Goal: Task Accomplishment & Management: Manage account settings

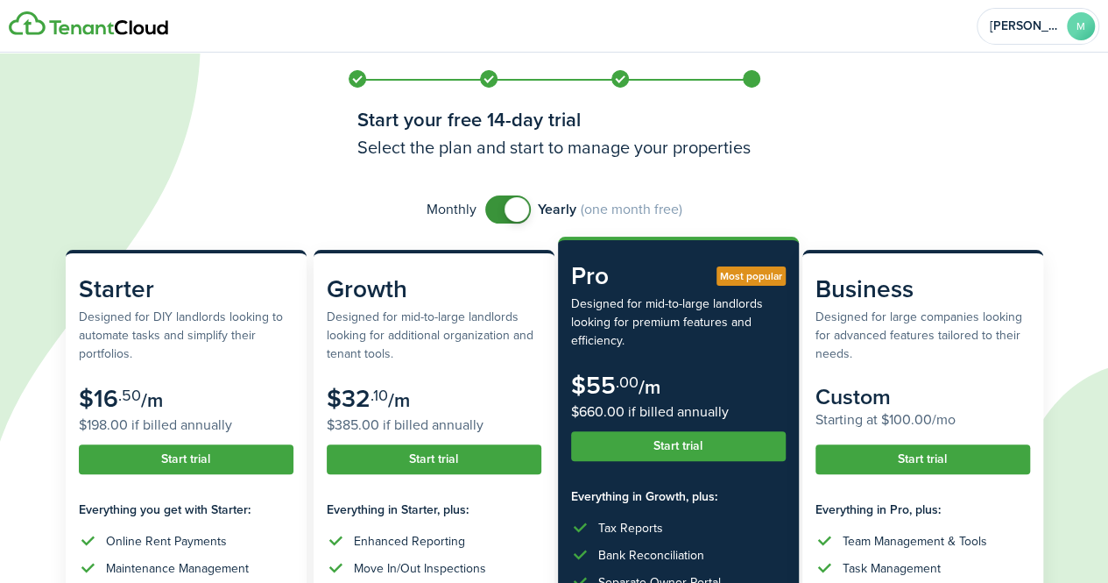
checkbox input "false"
click at [505, 222] on span at bounding box center [517, 209] width 25 height 25
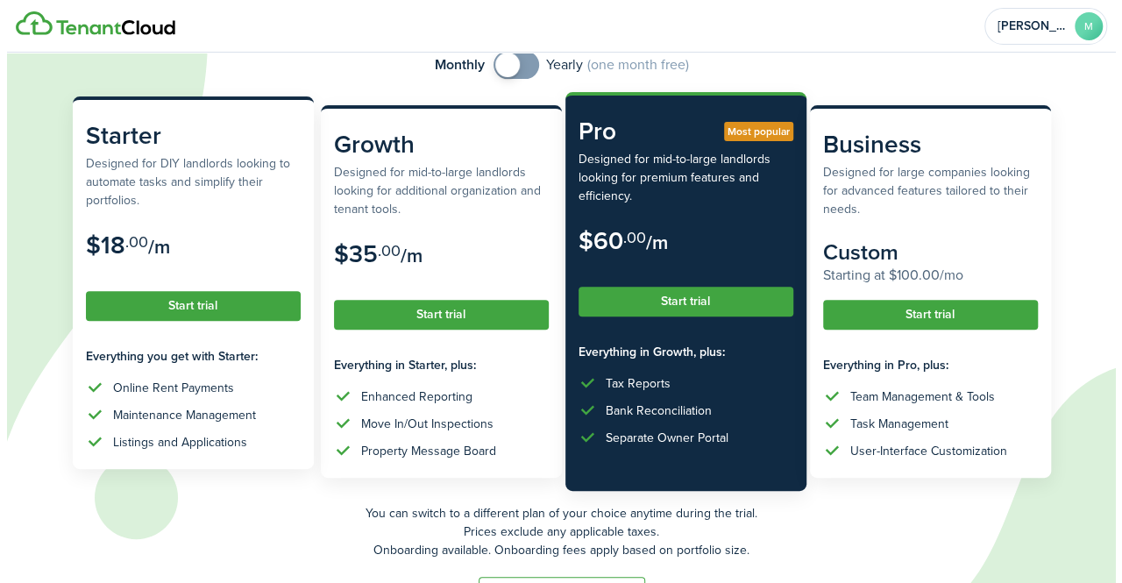
scroll to position [142, 0]
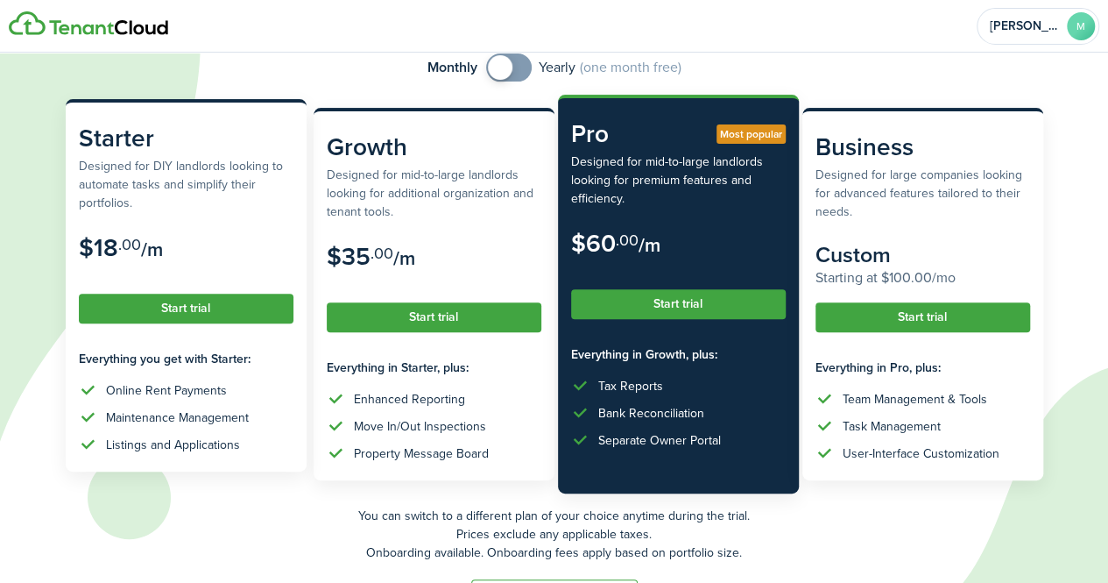
click at [188, 323] on button "Start trial" at bounding box center [186, 309] width 215 height 30
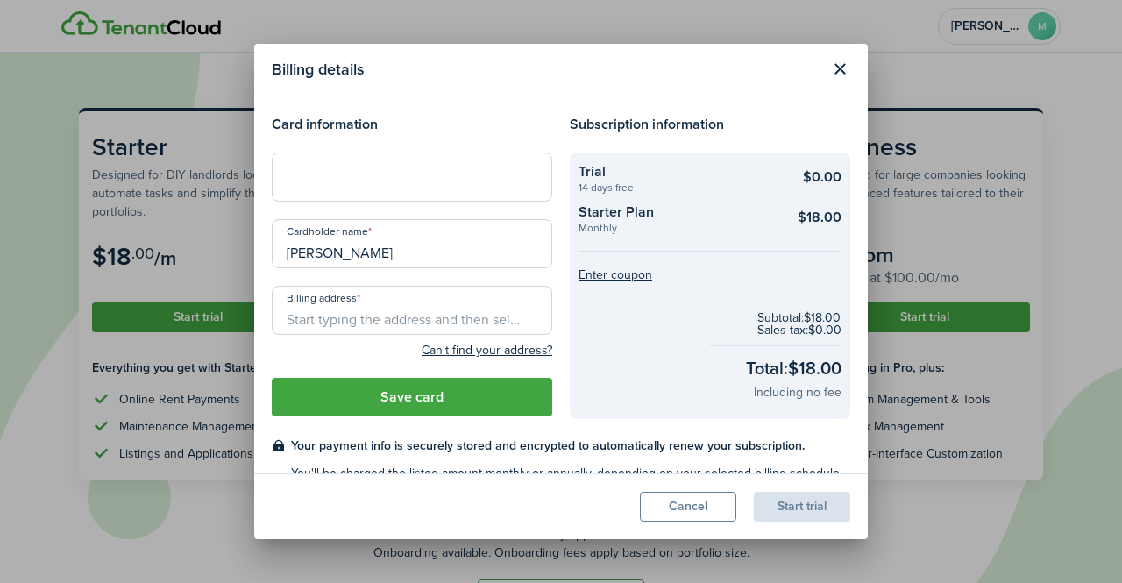
click at [318, 178] on loading-skeleton at bounding box center [412, 176] width 280 height 49
click at [496, 181] on loading-skeleton at bounding box center [412, 176] width 280 height 49
click at [347, 316] on input "Billing address" at bounding box center [412, 310] width 280 height 49
drag, startPoint x: 419, startPoint y: 260, endPoint x: 282, endPoint y: 251, distance: 137.0
click at [282, 251] on input "[PERSON_NAME]" at bounding box center [412, 243] width 280 height 49
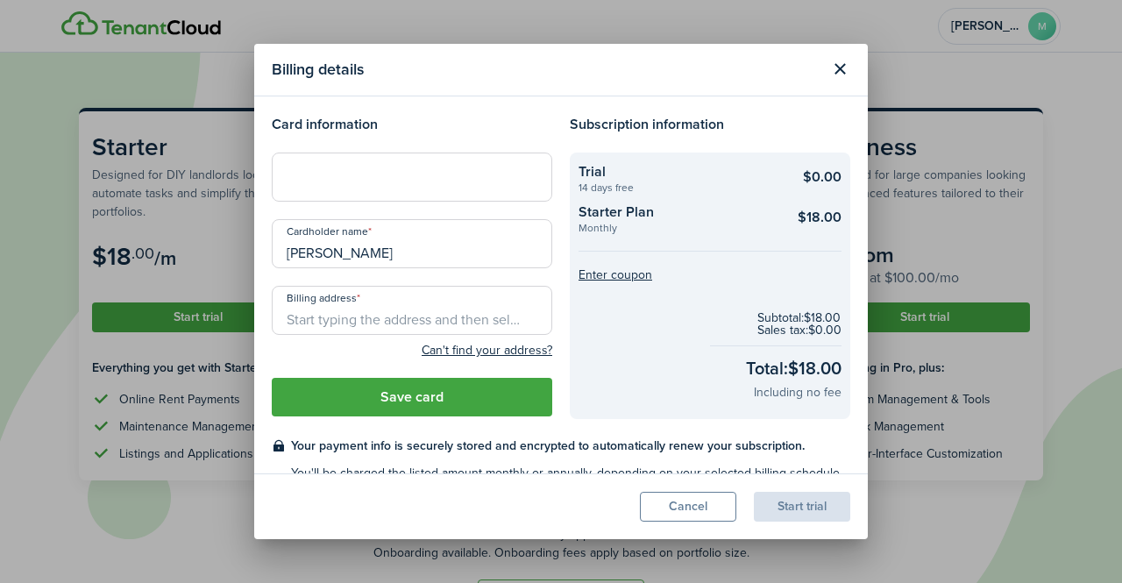
paste input "[PERSON_NAME]"
type input "[PERSON_NAME]"
click at [342, 304] on input "Billing address" at bounding box center [412, 310] width 280 height 49
click at [347, 313] on input "Billing address" at bounding box center [412, 310] width 280 height 49
paste input "[STREET_ADDRESS]"
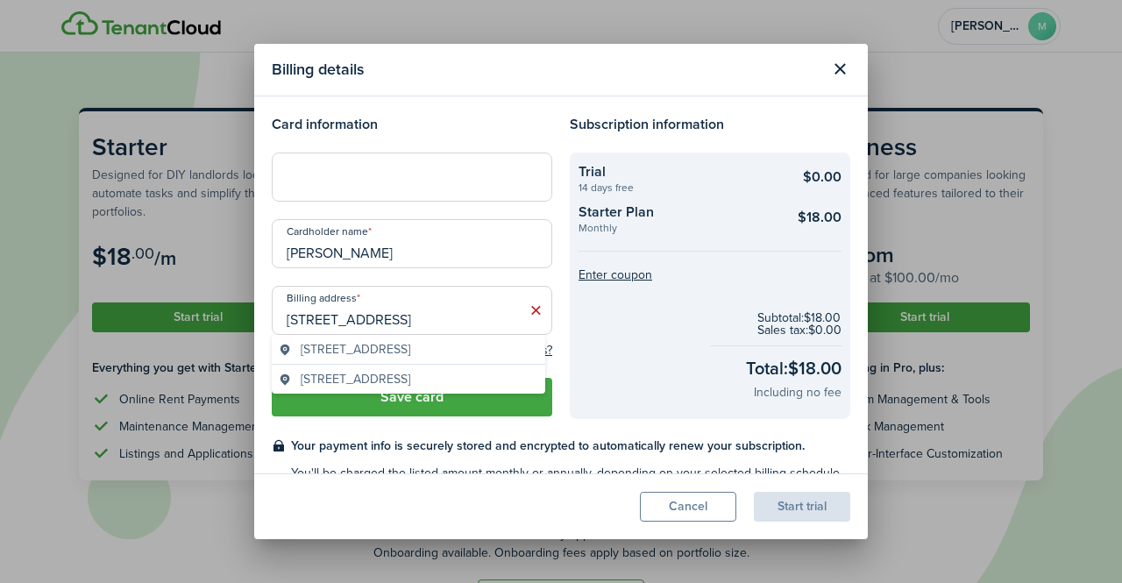
click at [368, 348] on span "[STREET_ADDRESS]" at bounding box center [356, 349] width 110 height 18
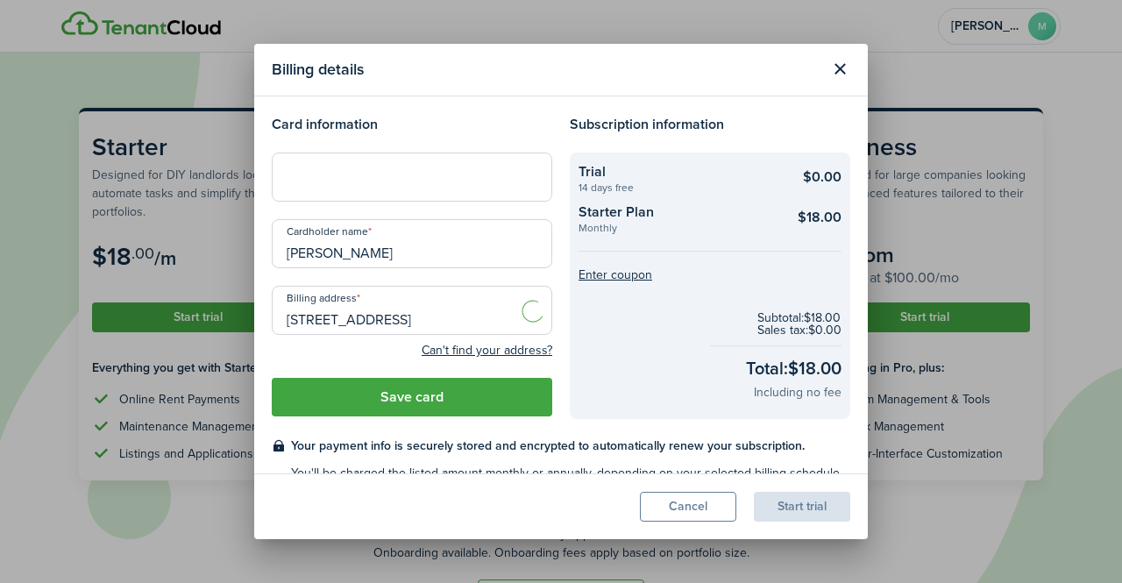
type input "[STREET_ADDRESS]"
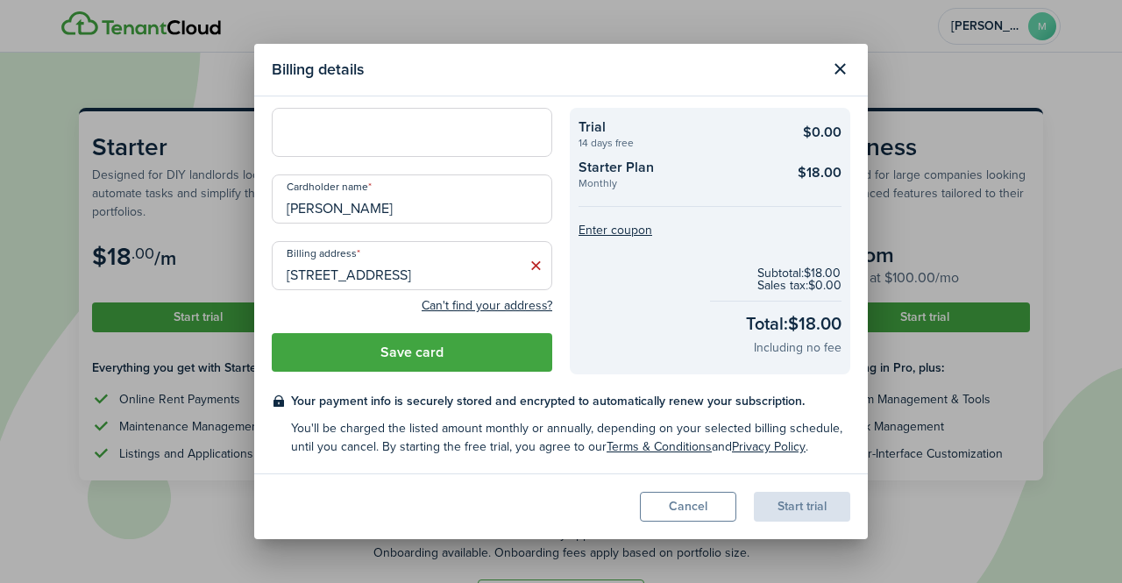
scroll to position [81, 0]
click at [404, 333] on button "Save card" at bounding box center [412, 352] width 280 height 39
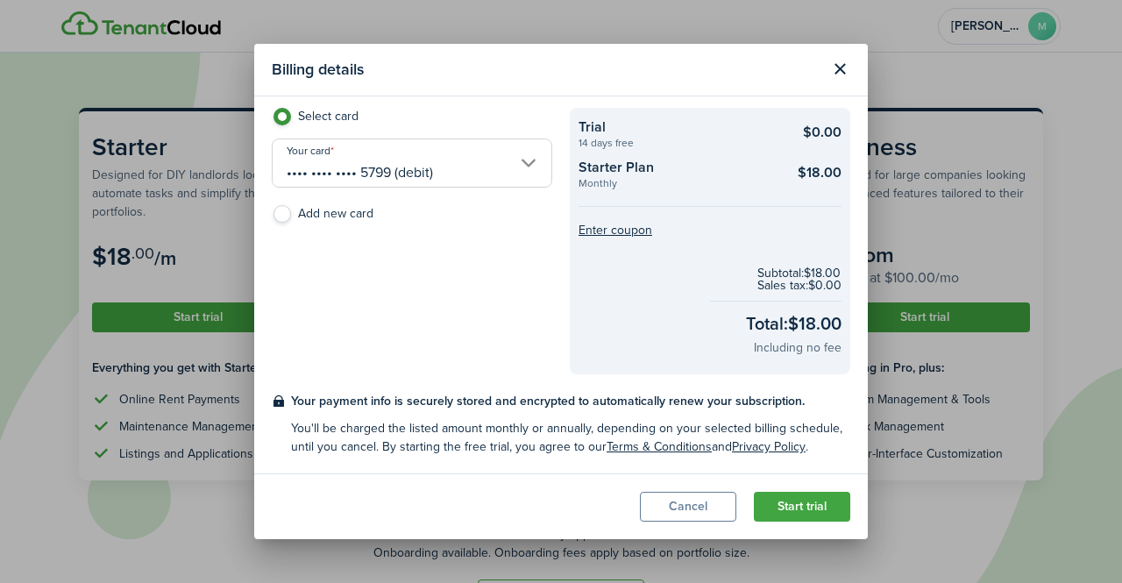
click at [789, 506] on button "Start trial" at bounding box center [802, 507] width 96 height 30
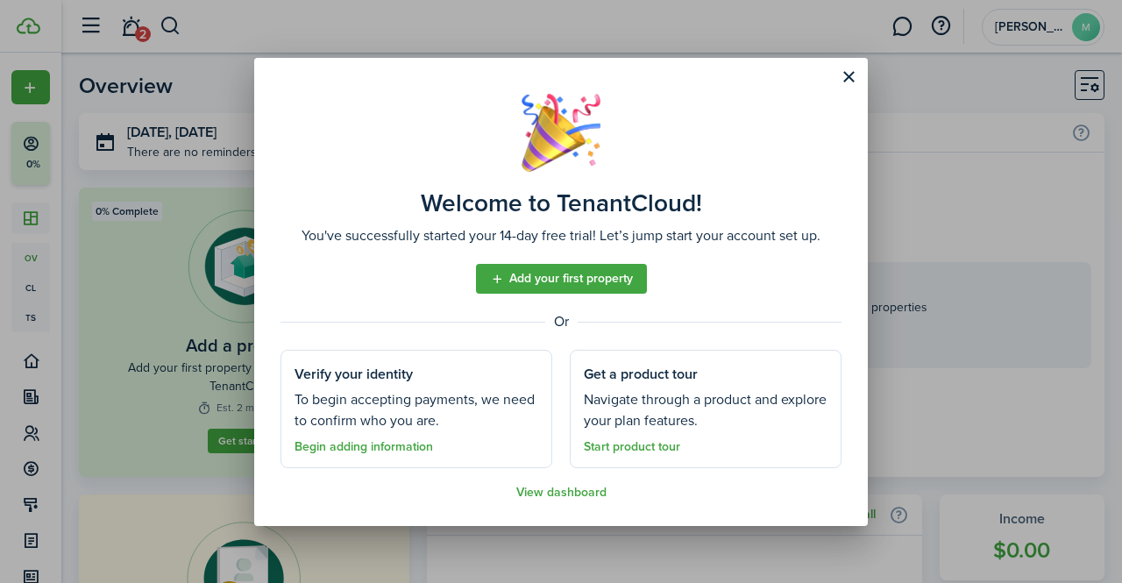
click at [561, 283] on link "Add your first property" at bounding box center [561, 279] width 171 height 30
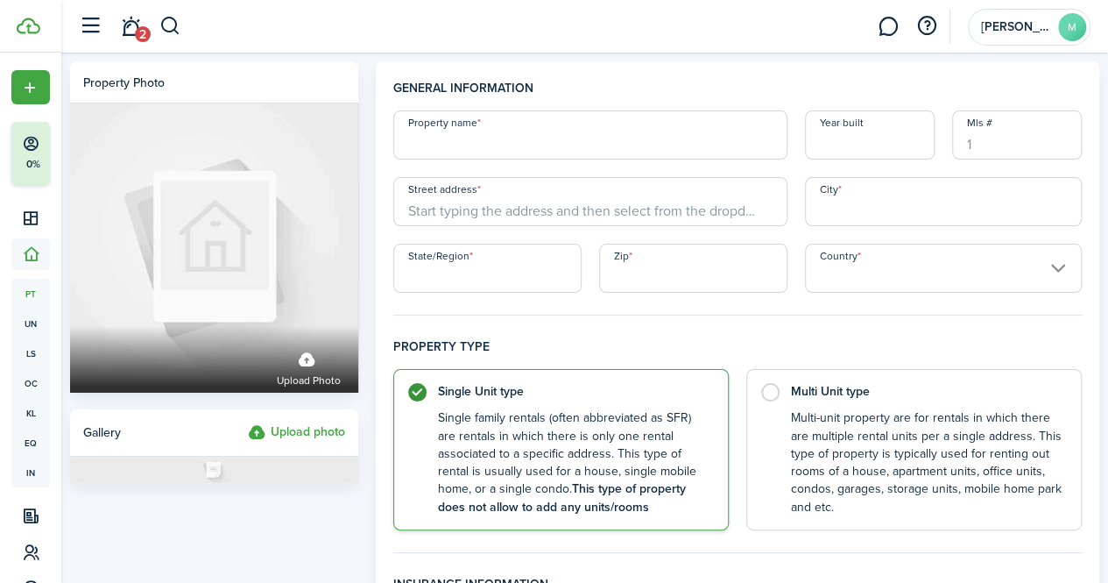
click at [523, 141] on input "Property name" at bounding box center [590, 134] width 394 height 49
type input "First single"
click at [848, 132] on input "Year built" at bounding box center [870, 134] width 130 height 49
click at [605, 188] on input "Street address" at bounding box center [590, 201] width 394 height 49
type input "18 AUTUMN PL NE"
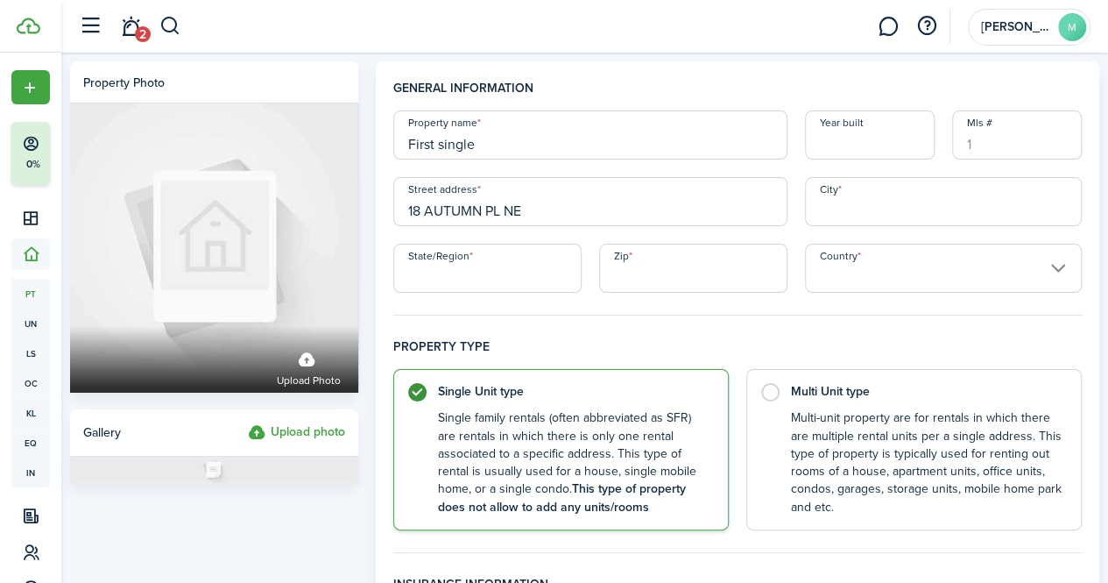
type input "White"
type input "GA"
type input "30184"
type input "[GEOGRAPHIC_DATA]"
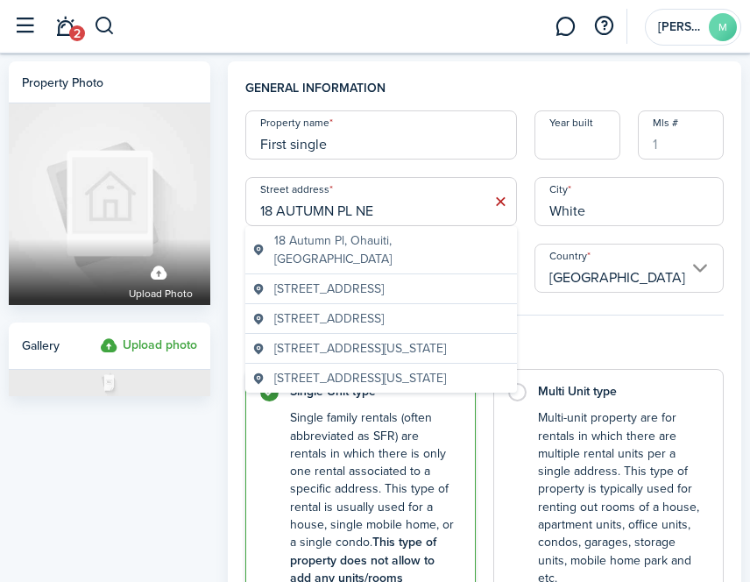
click at [392, 204] on input "18 AUTUMN PL NE" at bounding box center [381, 201] width 272 height 49
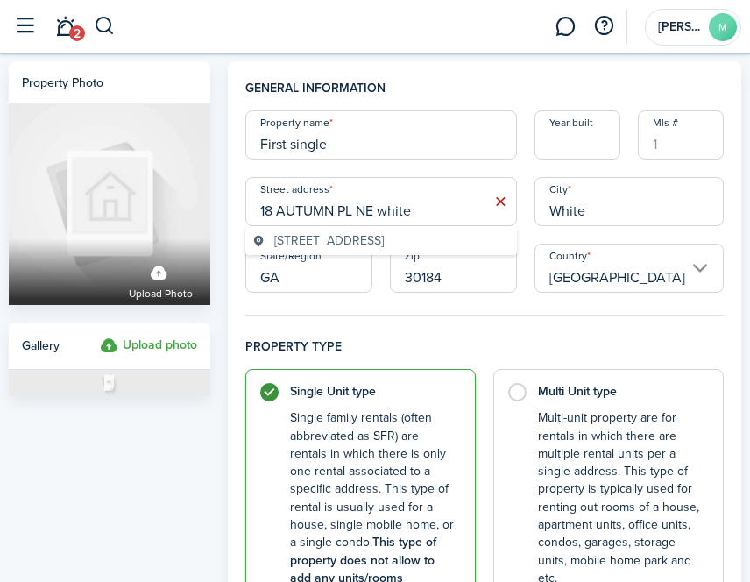
click at [379, 240] on span "[STREET_ADDRESS]" at bounding box center [329, 240] width 110 height 18
type input "18 Autumn Pl NE"
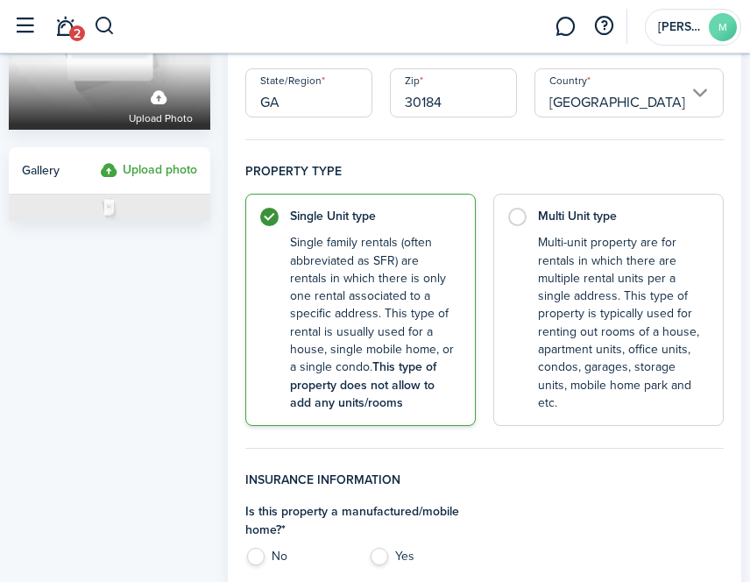
scroll to position [263, 0]
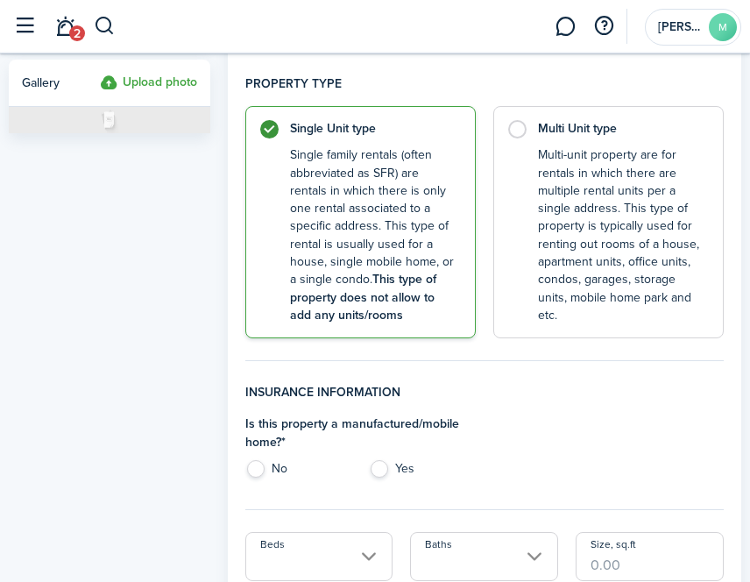
click at [377, 464] on label "Yes" at bounding box center [422, 473] width 107 height 26
radio input "true"
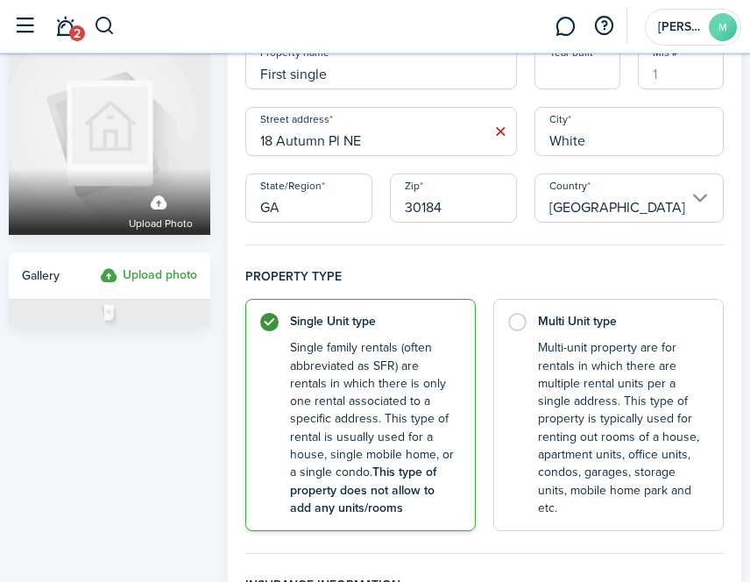
scroll to position [0, 0]
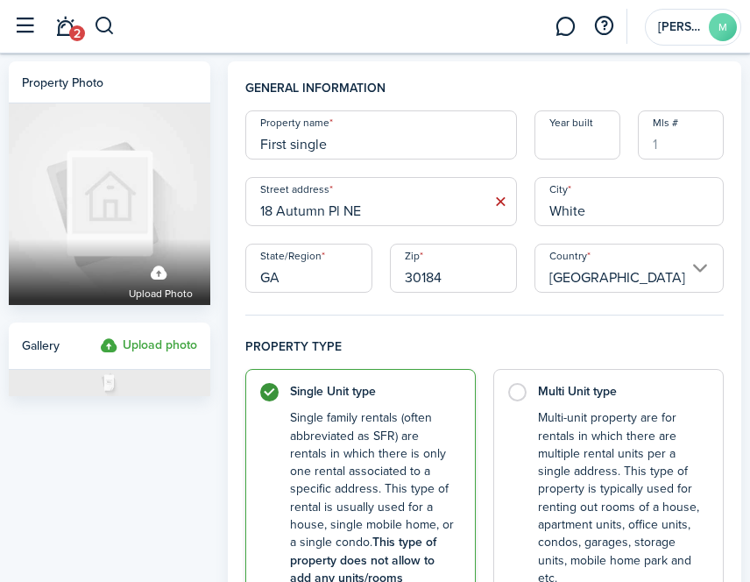
click at [569, 134] on input "Year built" at bounding box center [577, 134] width 86 height 49
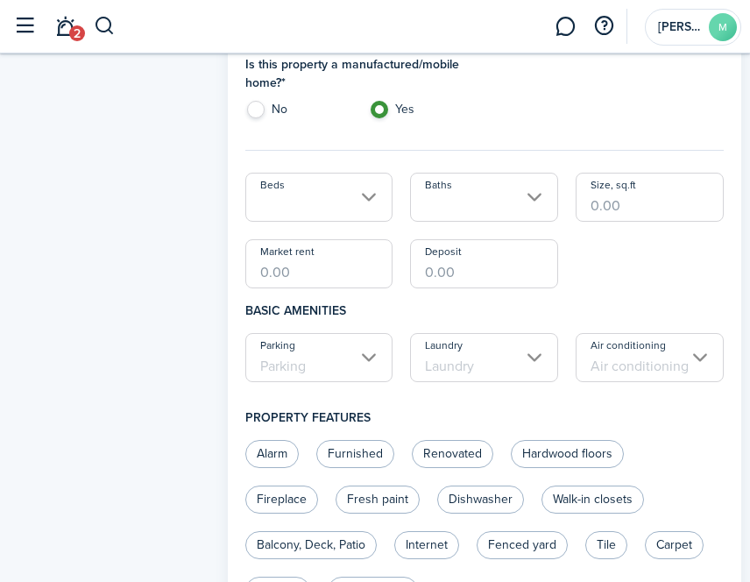
scroll to position [701, 0]
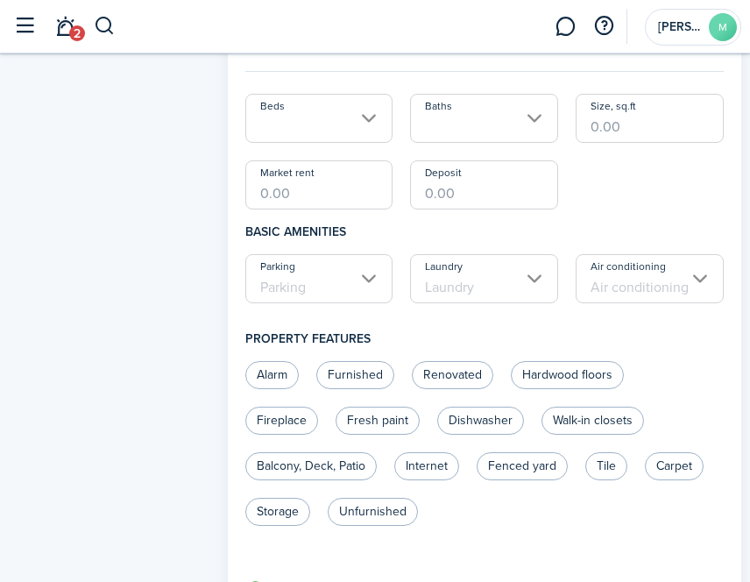
click at [354, 115] on input "Beds" at bounding box center [319, 118] width 148 height 49
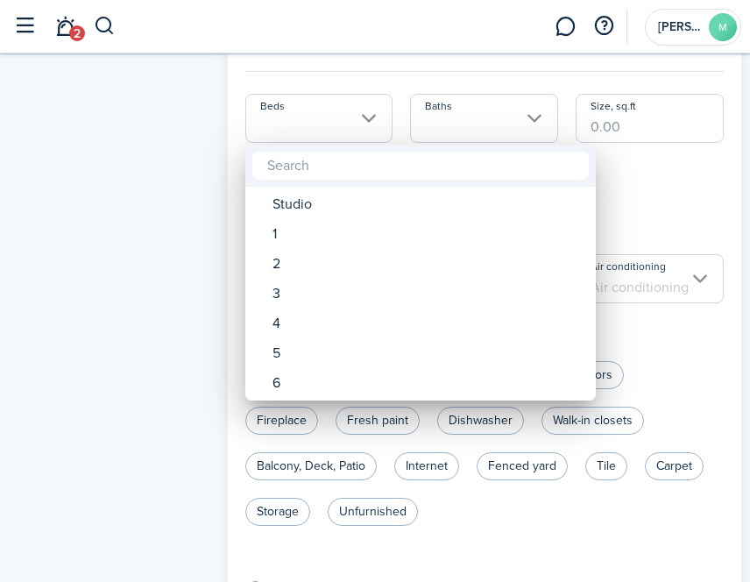
click at [632, 175] on div at bounding box center [375, 291] width 1030 height 862
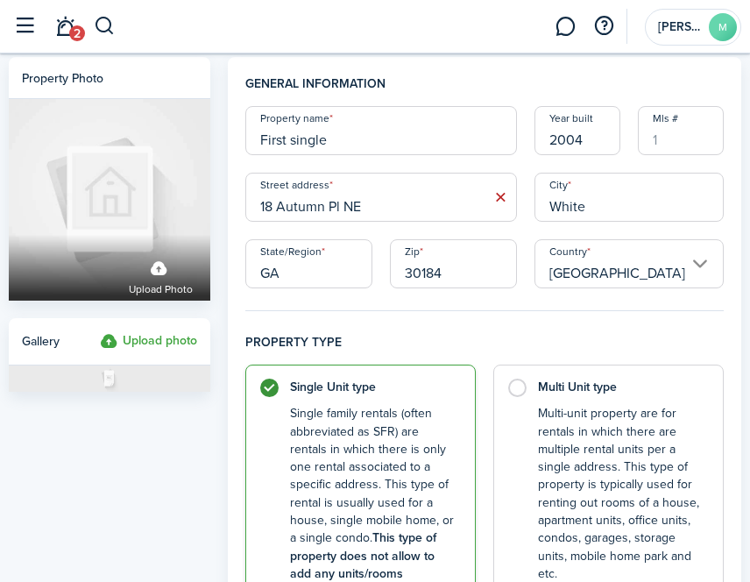
scroll to position [0, 0]
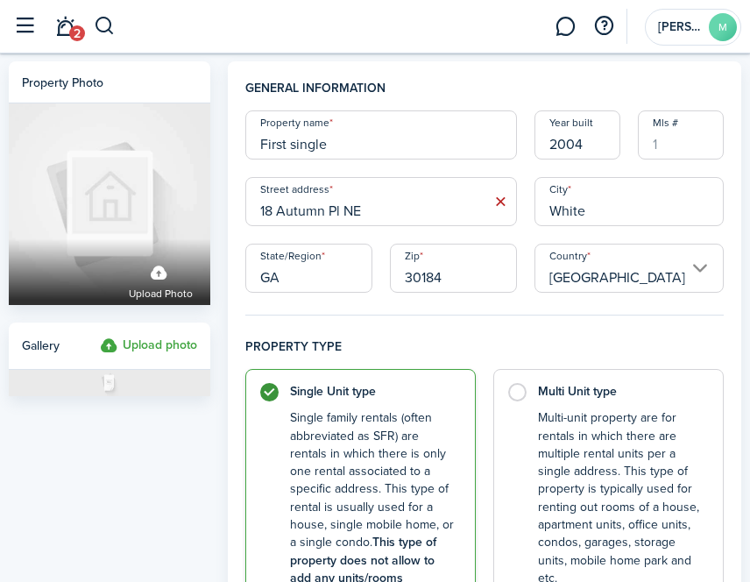
click at [595, 143] on input "2004" at bounding box center [577, 134] width 86 height 49
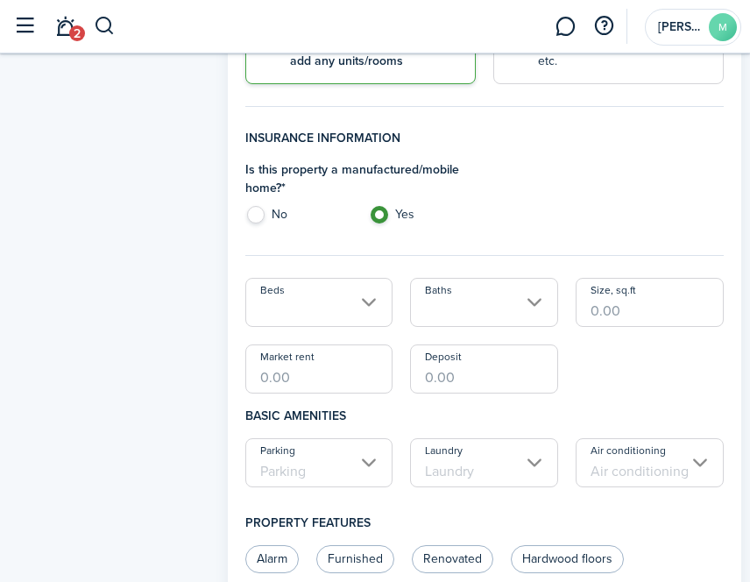
scroll to position [526, 0]
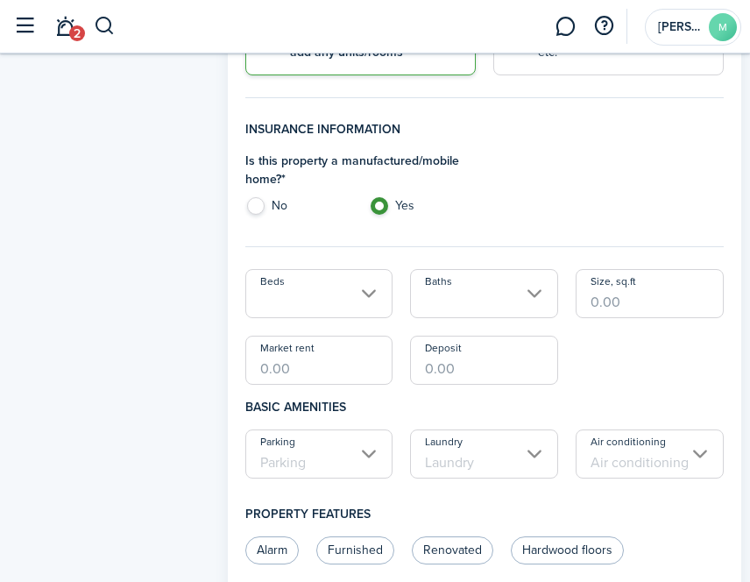
click at [363, 290] on input "Beds" at bounding box center [319, 293] width 148 height 49
type input "2005"
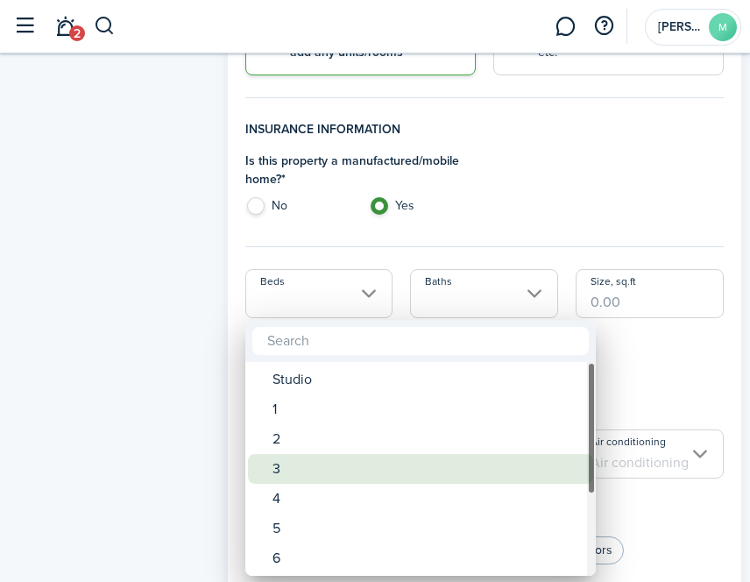
click at [294, 463] on div "3" at bounding box center [428, 469] width 310 height 30
type input "3"
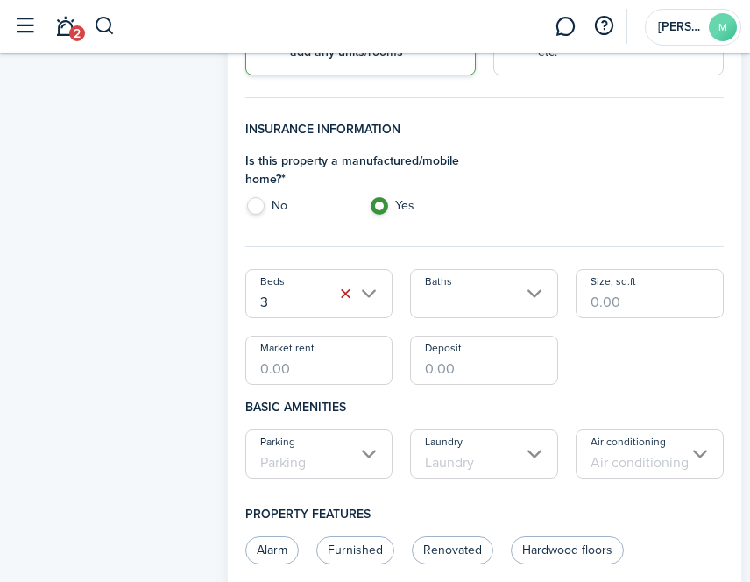
click at [520, 280] on input "Baths" at bounding box center [484, 293] width 148 height 49
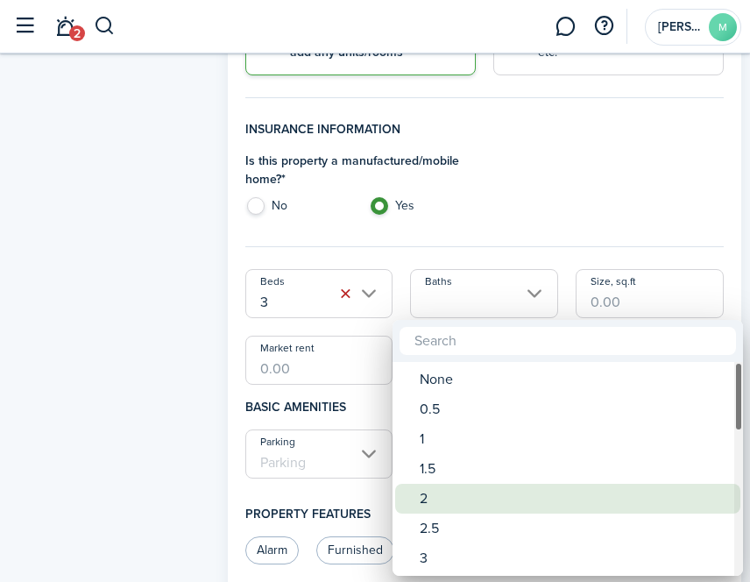
click at [431, 494] on div "2" at bounding box center [575, 499] width 310 height 30
type input "2"
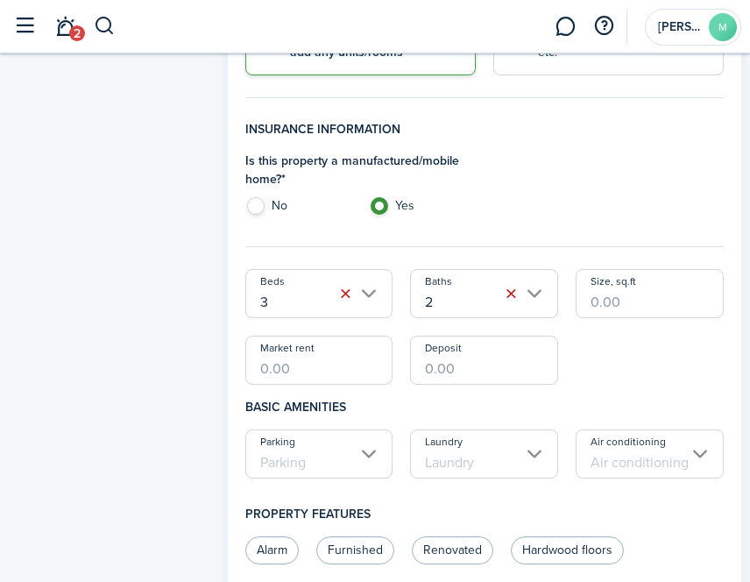
click at [617, 303] on input "Size, sq.ft" at bounding box center [650, 293] width 148 height 49
type input "1,300"
click at [299, 370] on input "Market rent" at bounding box center [319, 360] width 148 height 49
type input "$3,500.00"
click at [435, 365] on input "Deposit" at bounding box center [484, 360] width 148 height 49
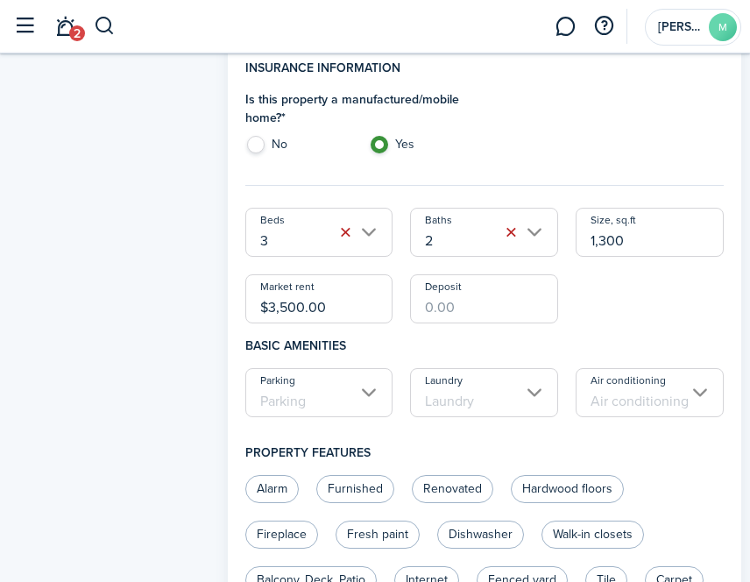
scroll to position [613, 0]
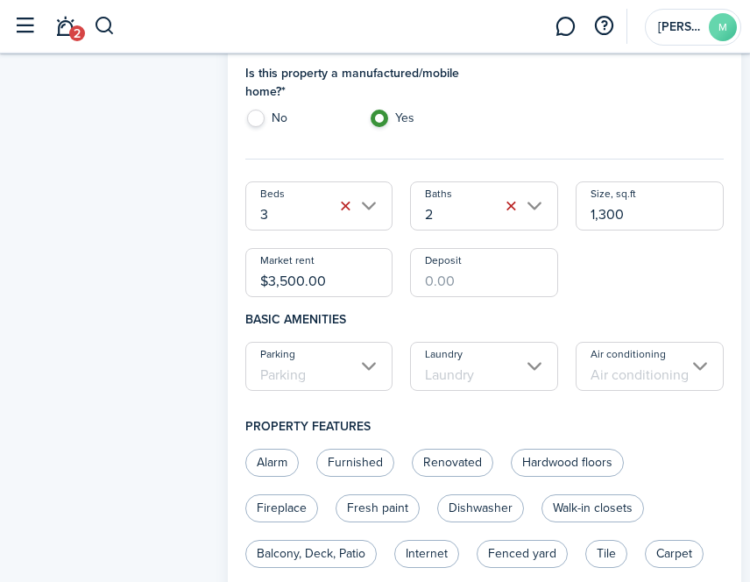
click at [368, 372] on input "Parking" at bounding box center [319, 366] width 148 height 49
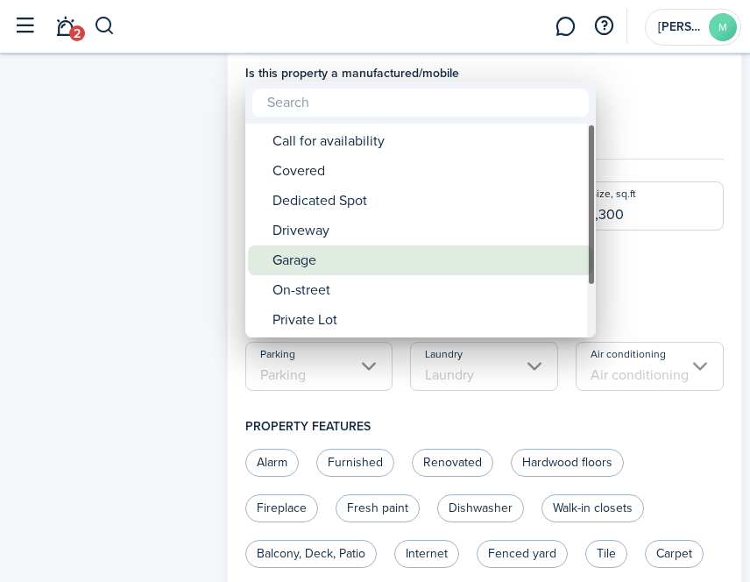
click at [347, 262] on div "Garage" at bounding box center [428, 260] width 310 height 30
type input "Garage"
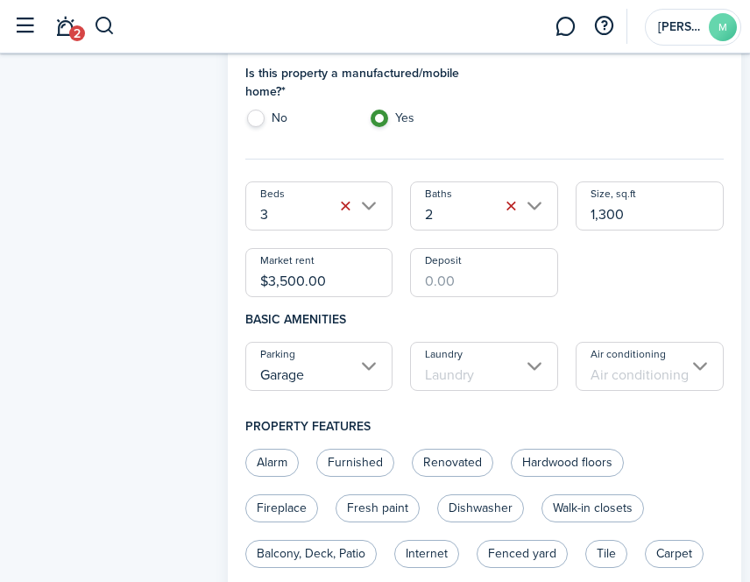
click at [501, 378] on input "Laundry" at bounding box center [484, 366] width 148 height 49
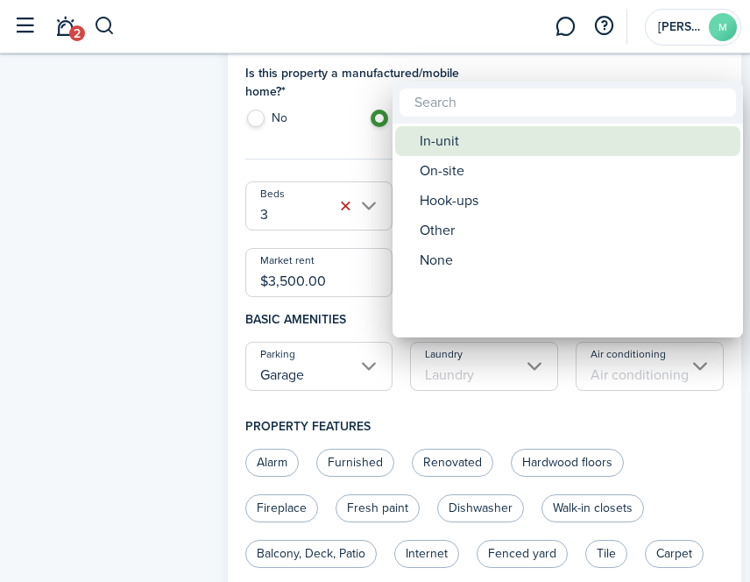
click at [471, 144] on div "In-unit" at bounding box center [575, 141] width 310 height 30
type input "In-unit"
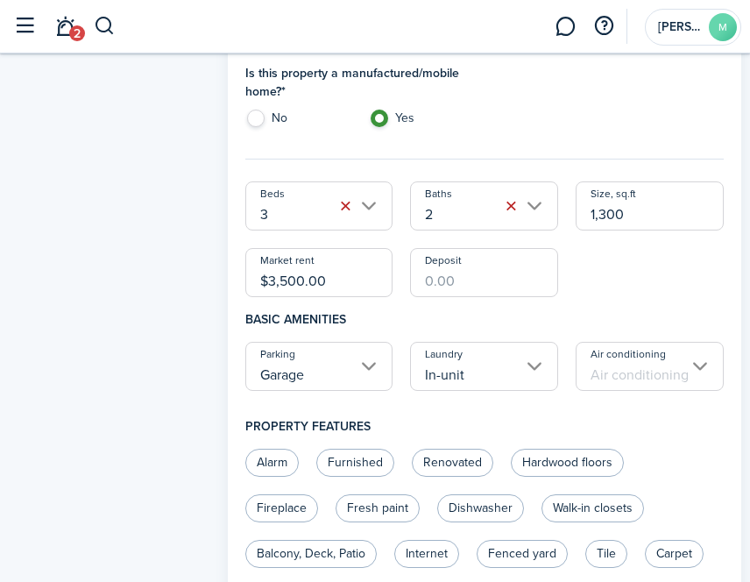
click at [633, 366] on input "Air conditioning" at bounding box center [650, 366] width 148 height 49
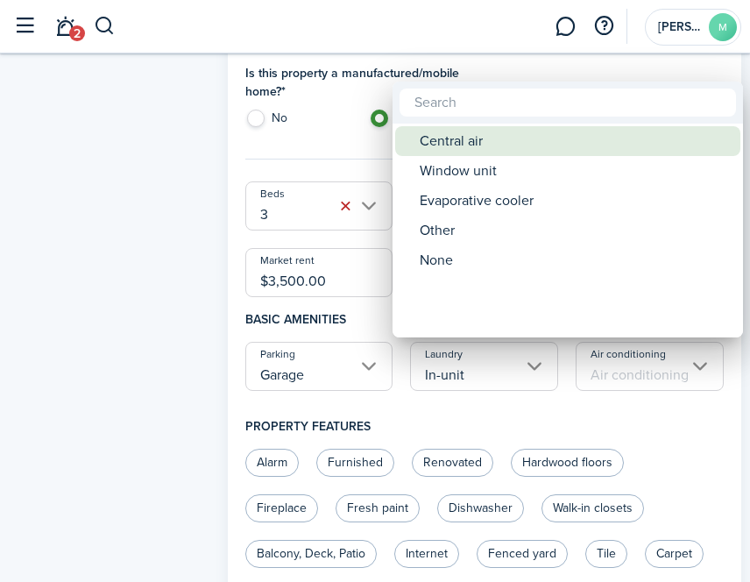
click at [499, 138] on div "Central air" at bounding box center [575, 141] width 310 height 30
type input "Central air"
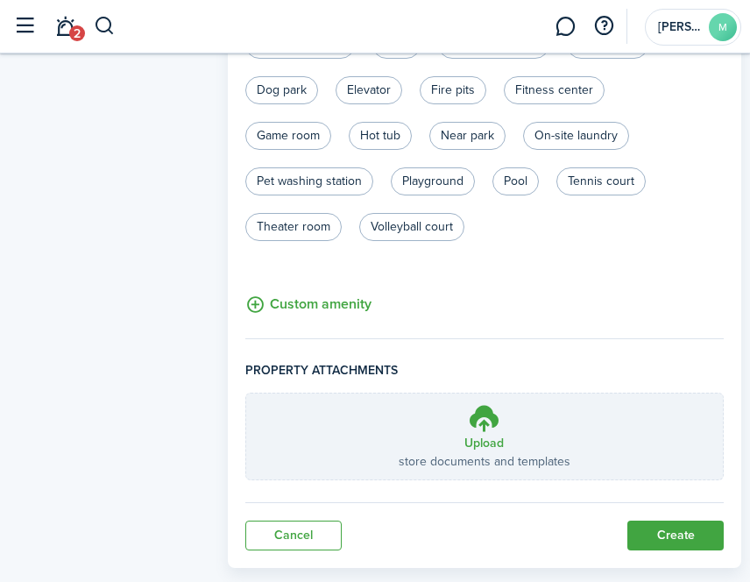
scroll to position [1377, 0]
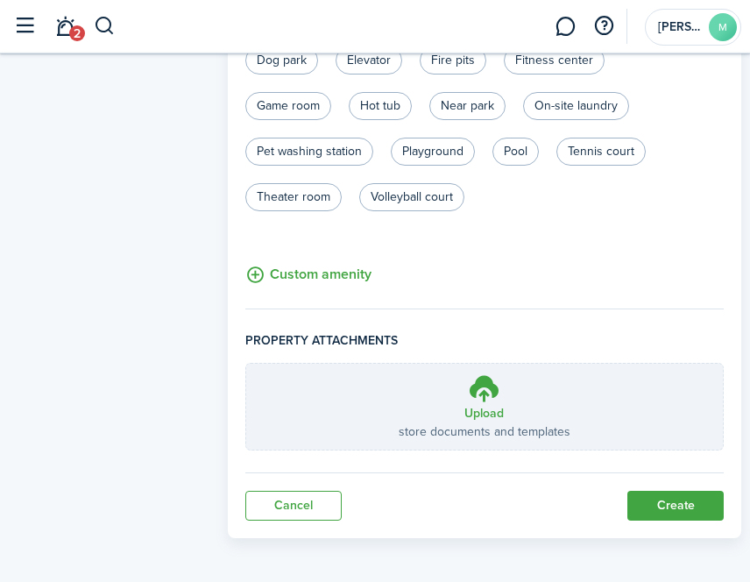
click at [654, 502] on button "Create" at bounding box center [675, 506] width 96 height 30
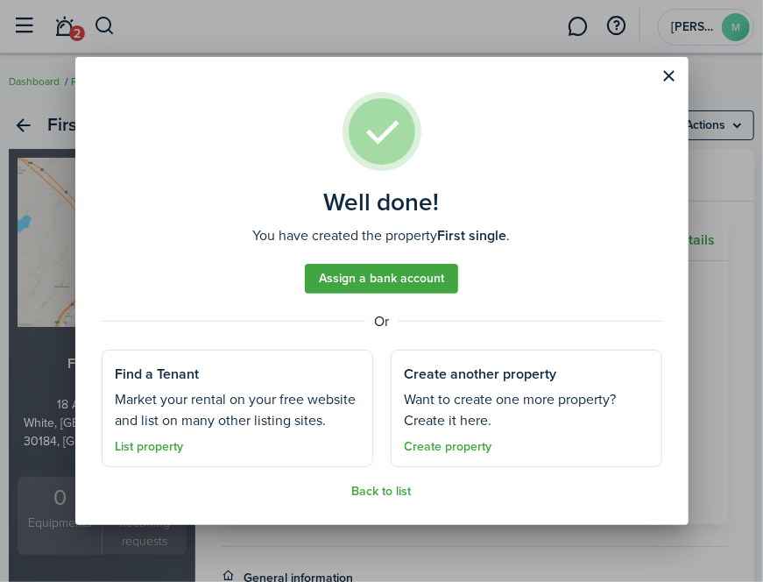
click at [383, 282] on link "Assign a bank account" at bounding box center [381, 279] width 153 height 30
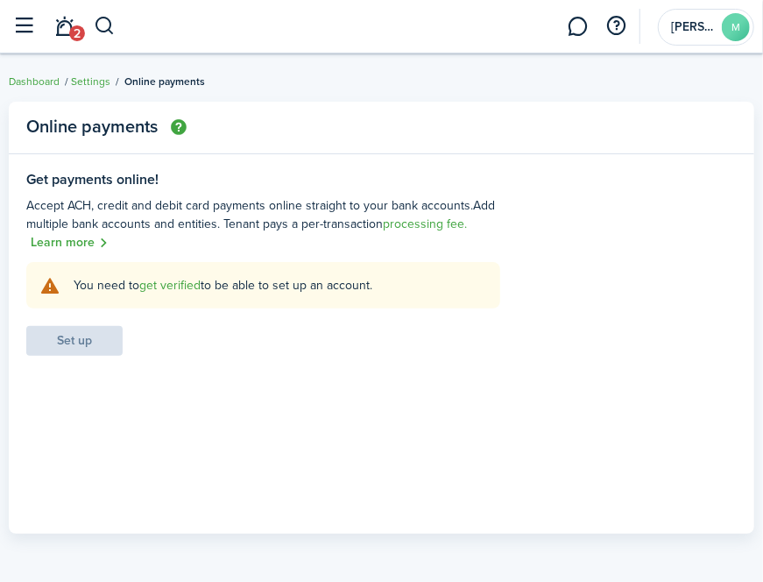
click at [171, 285] on link "get verified" at bounding box center [169, 285] width 61 height 18
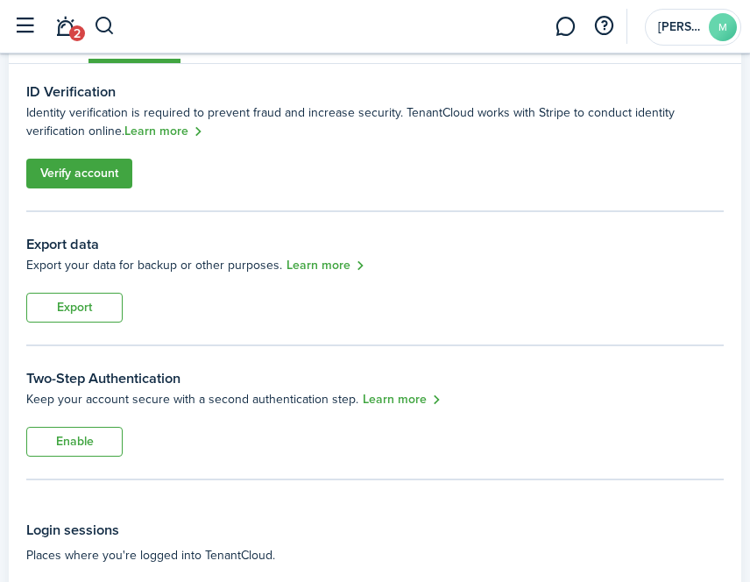
scroll to position [175, 0]
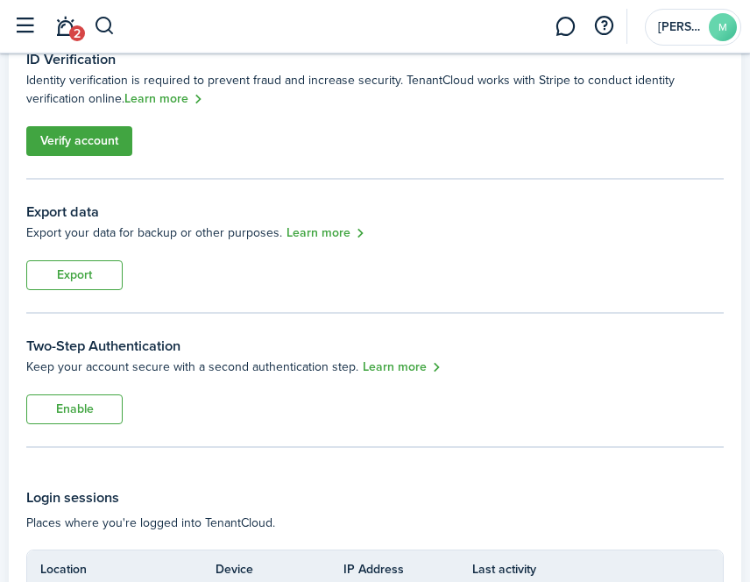
click at [75, 146] on link "Verify account" at bounding box center [79, 141] width 106 height 30
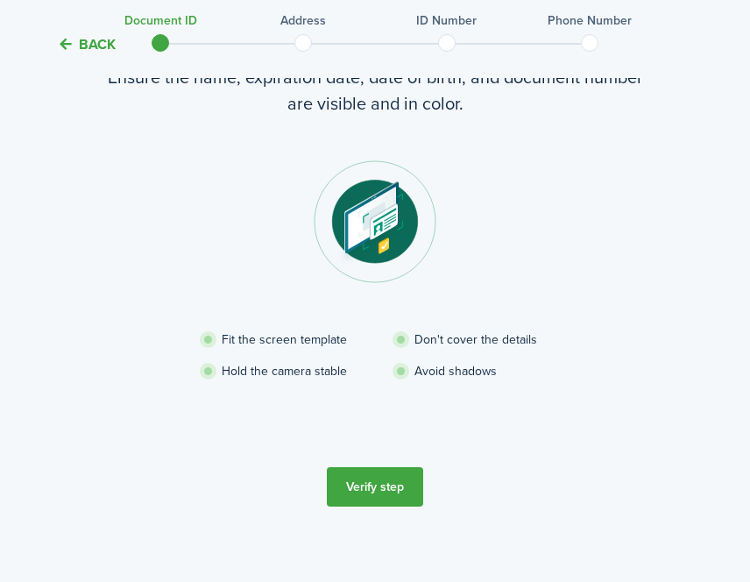
scroll to position [148, 0]
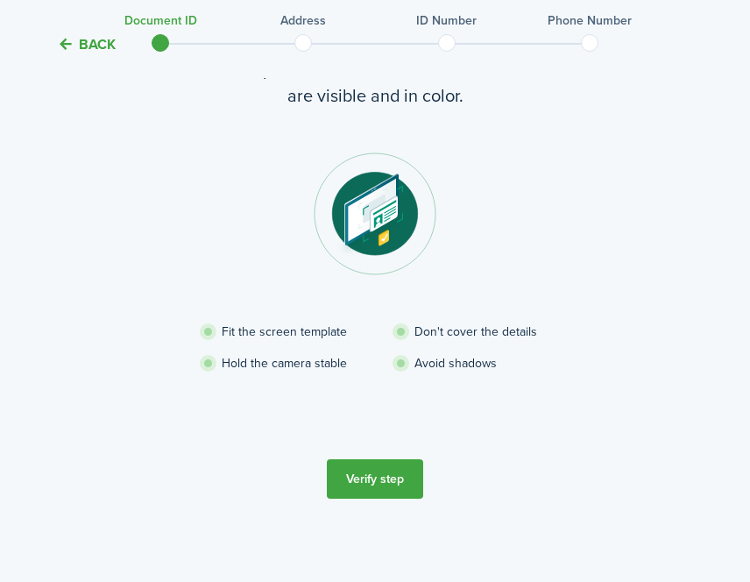
click at [377, 481] on button "Verify step" at bounding box center [375, 478] width 96 height 39
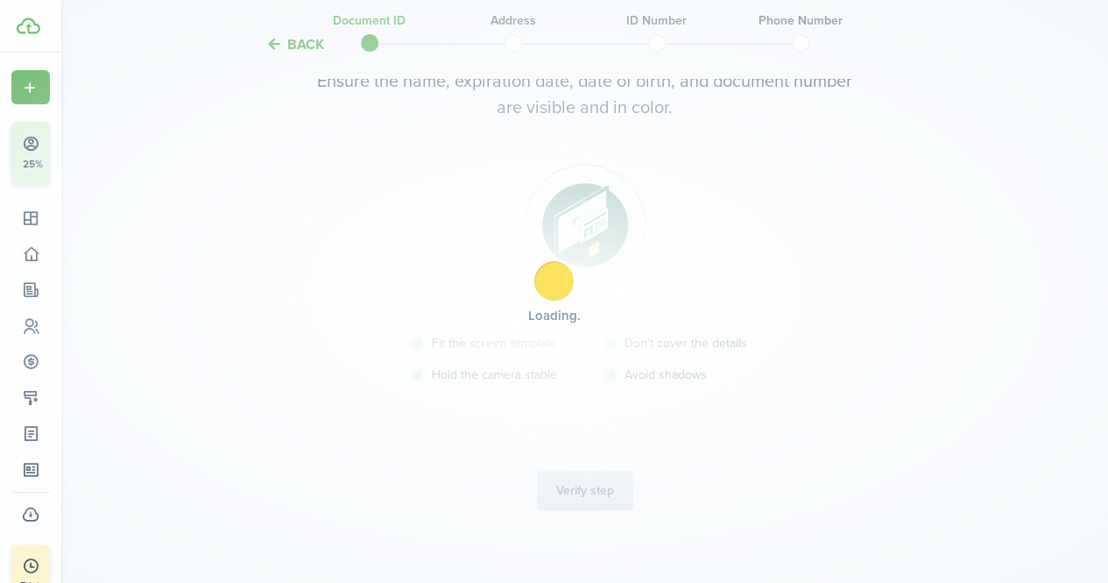
scroll to position [147, 0]
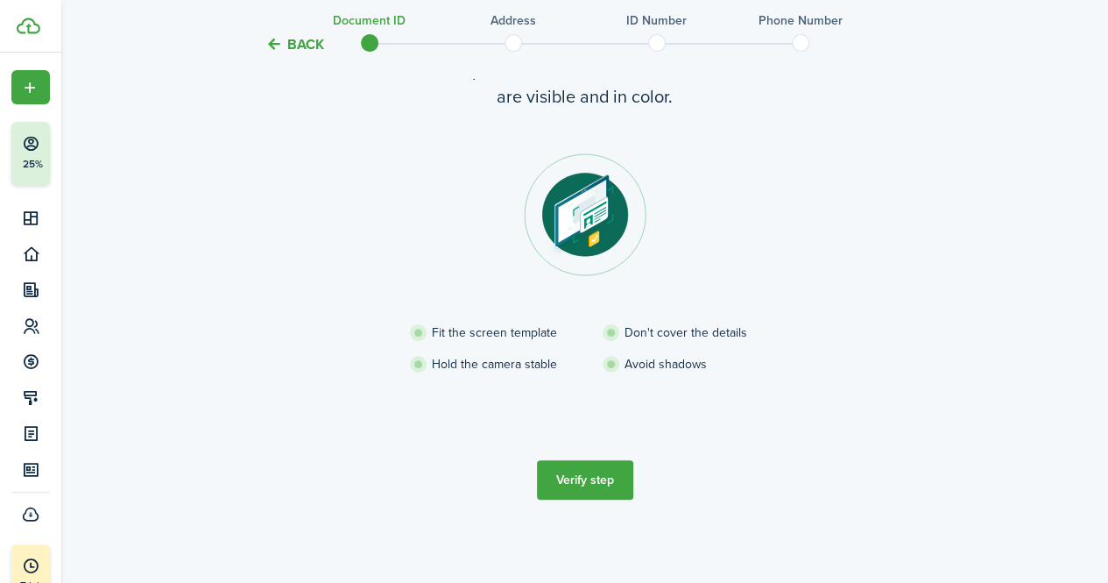
click at [584, 474] on button "Verify step" at bounding box center [585, 479] width 96 height 39
click at [508, 43] on span at bounding box center [513, 43] width 26 height 26
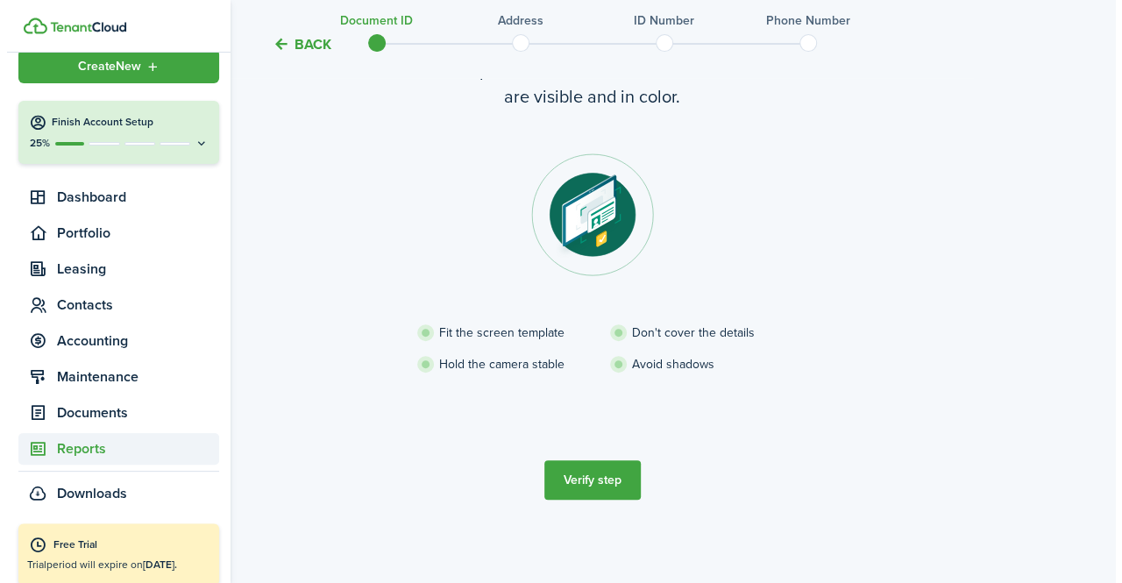
scroll to position [32, 0]
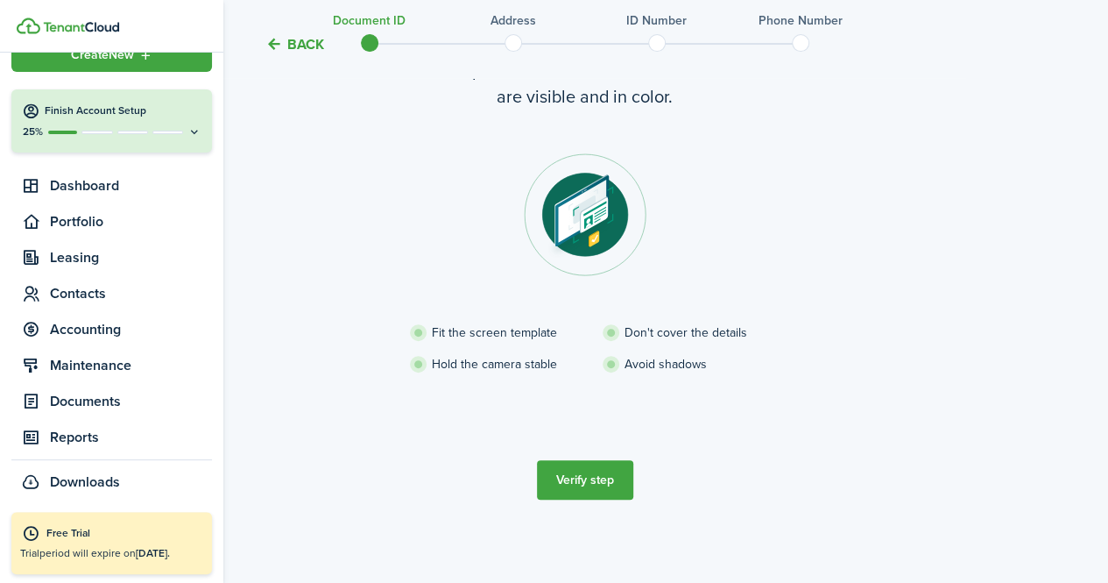
click at [67, 536] on div "Free Trial" at bounding box center [124, 534] width 157 height 18
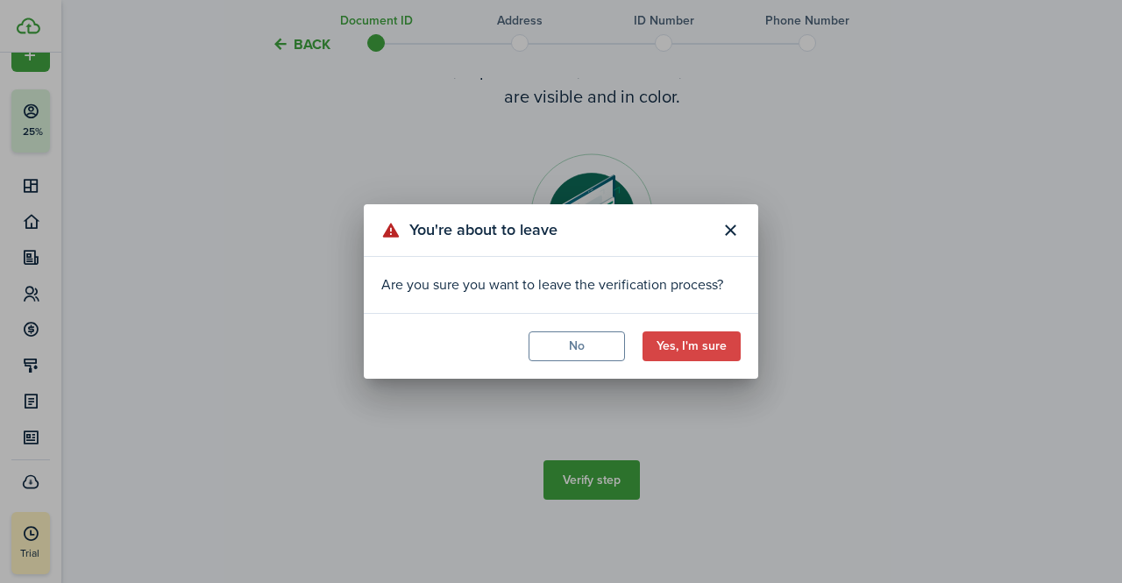
click at [672, 343] on button "Yes, I'm sure" at bounding box center [691, 346] width 98 height 30
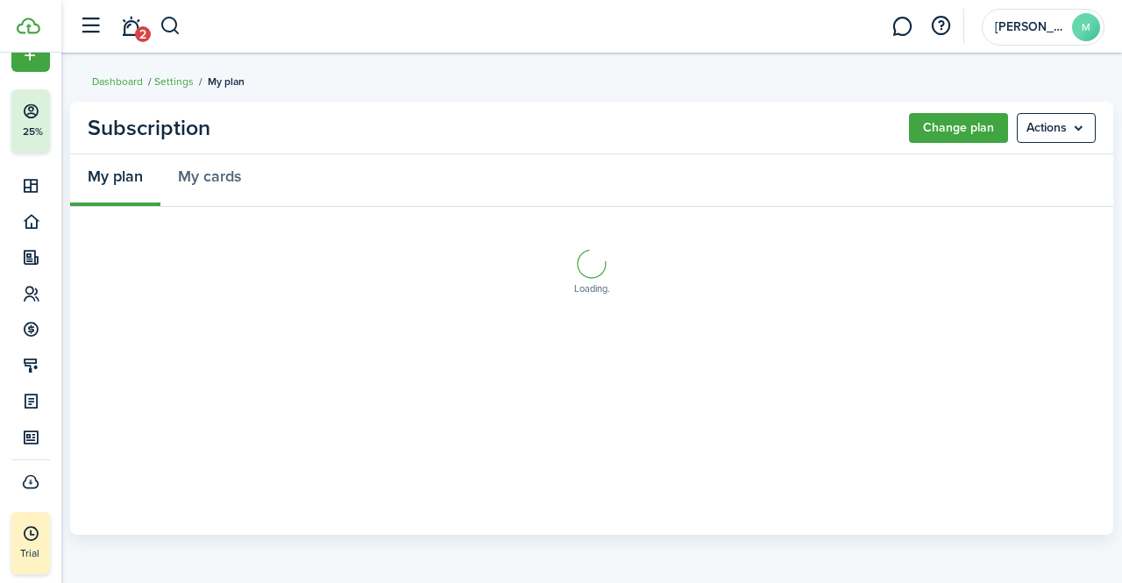
click at [1038, 124] on menu-btn "Actions" at bounding box center [1055, 128] width 79 height 30
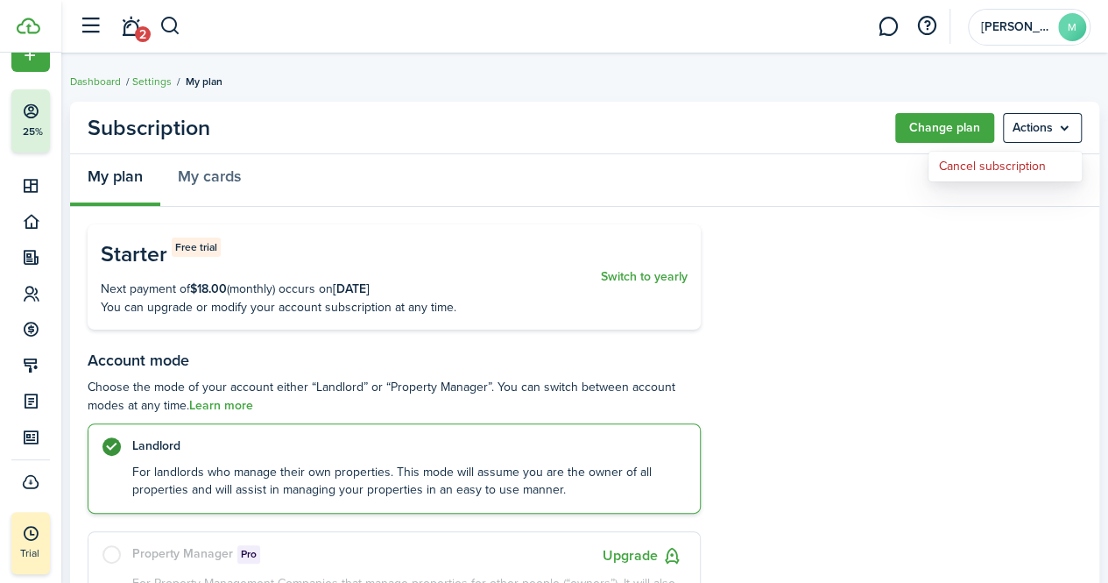
click at [1038, 124] on menu-btn "Actions" at bounding box center [1042, 128] width 79 height 30
click at [964, 167] on button "Cancel subscription" at bounding box center [1005, 167] width 153 height 30
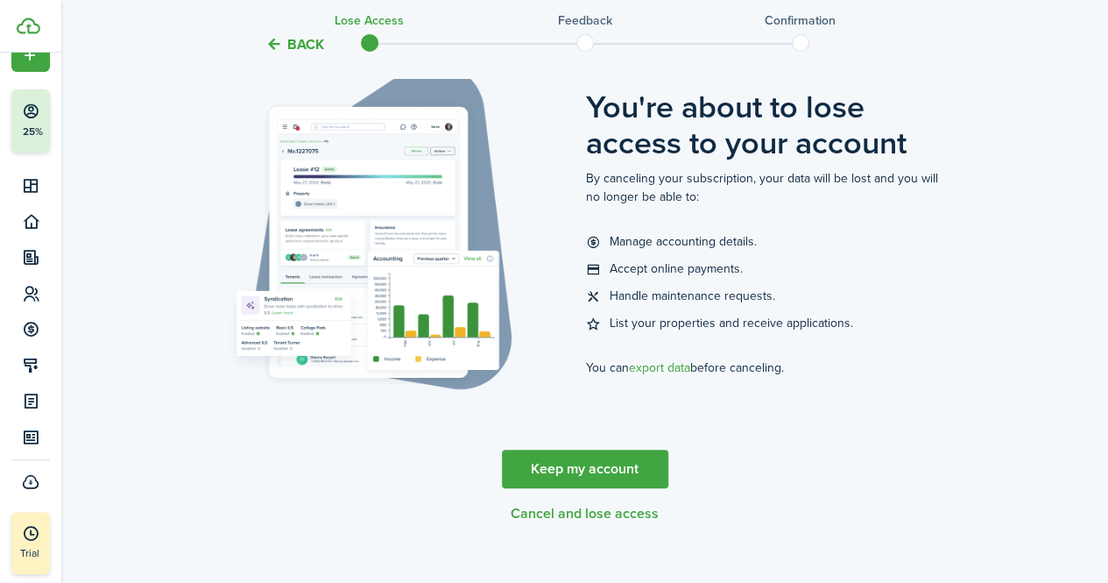
scroll to position [151, 0]
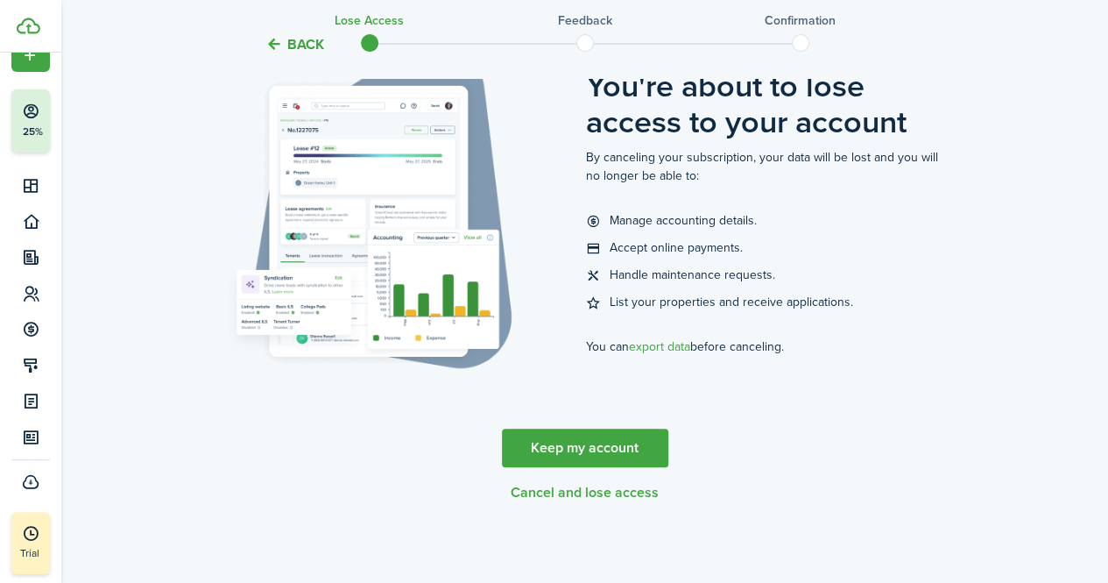
click at [575, 495] on button "Cancel and lose access" at bounding box center [585, 493] width 148 height 16
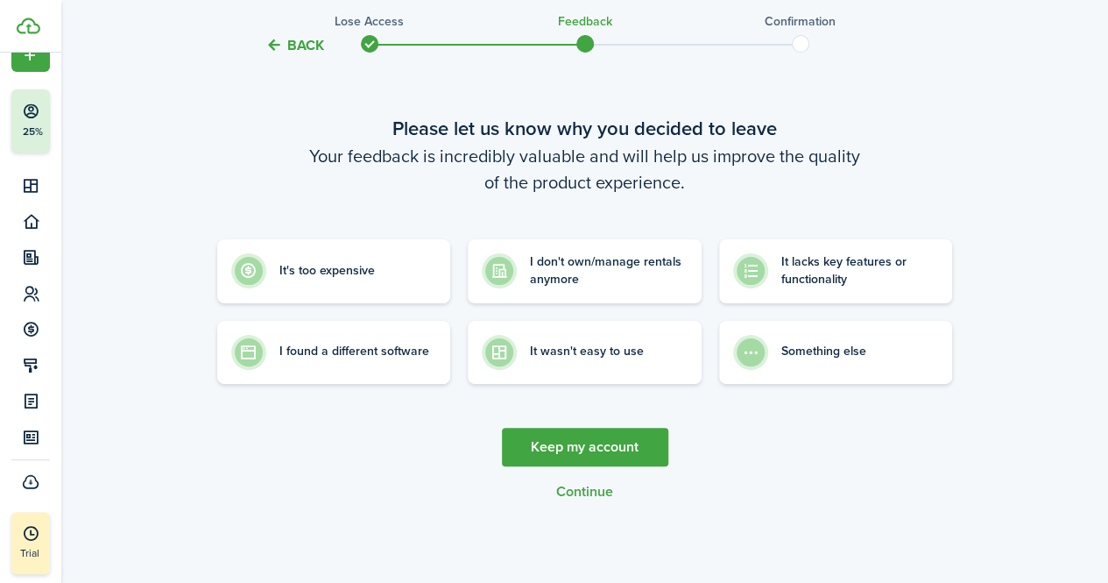
scroll to position [0, 0]
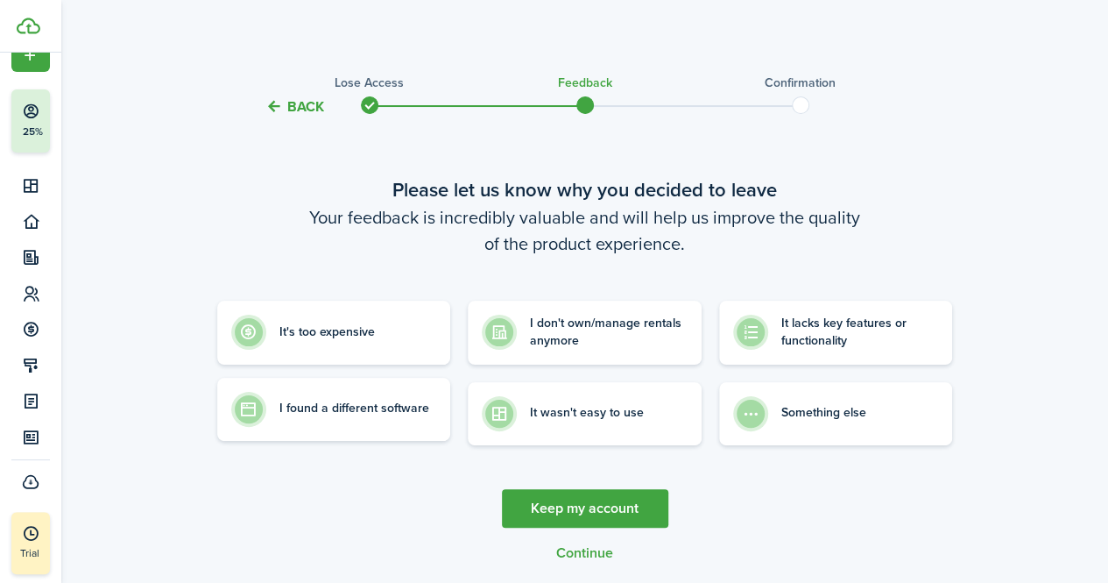
click at [377, 409] on control-radio-card-description "I found a different software" at bounding box center [355, 409] width 150 height 18
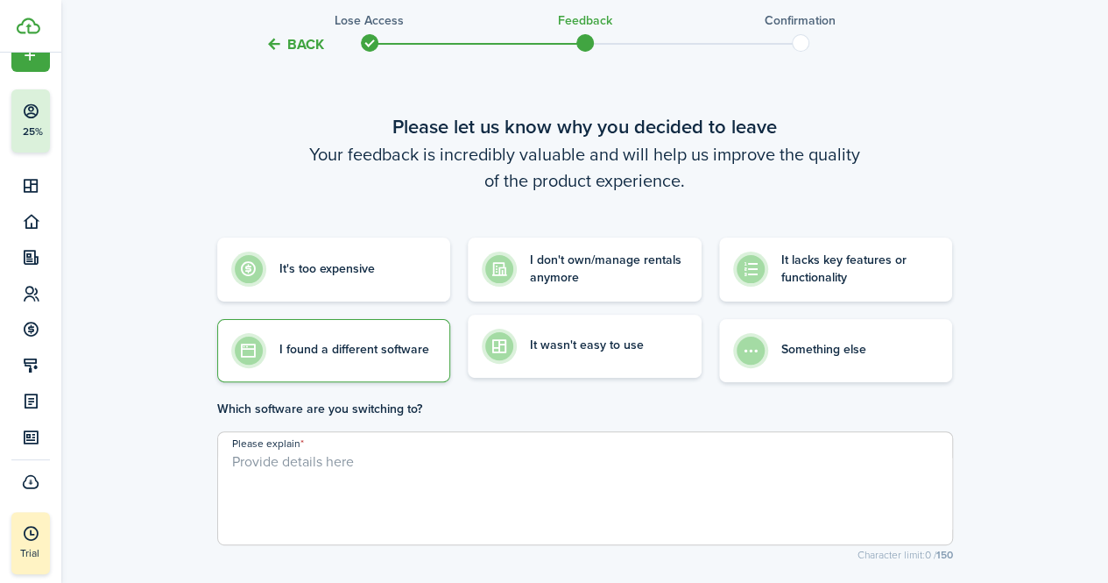
scroll to position [88, 0]
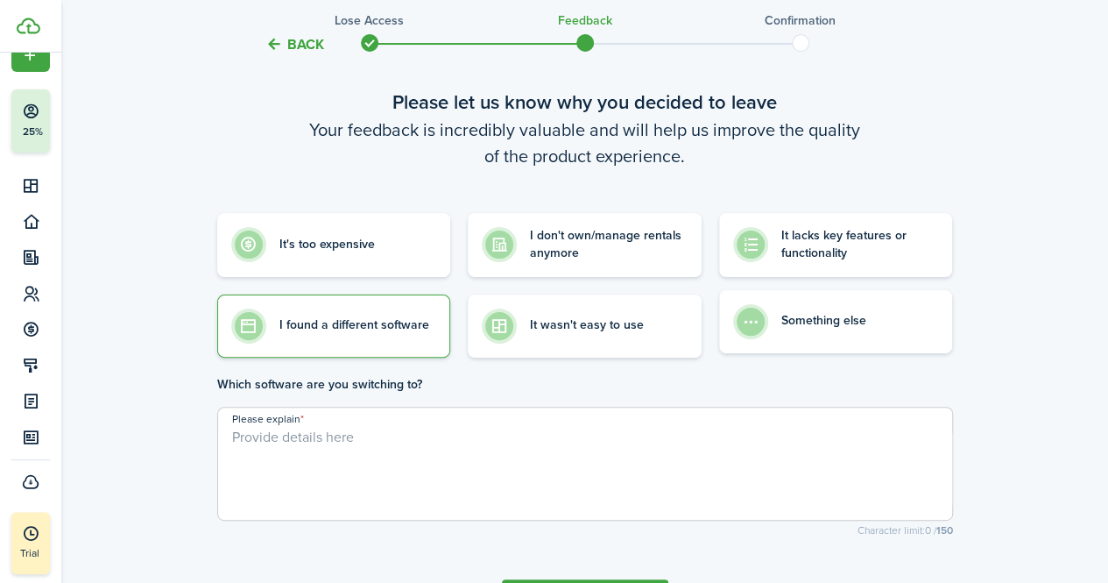
click at [794, 326] on control-radio-card-description "Something else" at bounding box center [824, 321] width 85 height 18
radio input "false"
radio input "true"
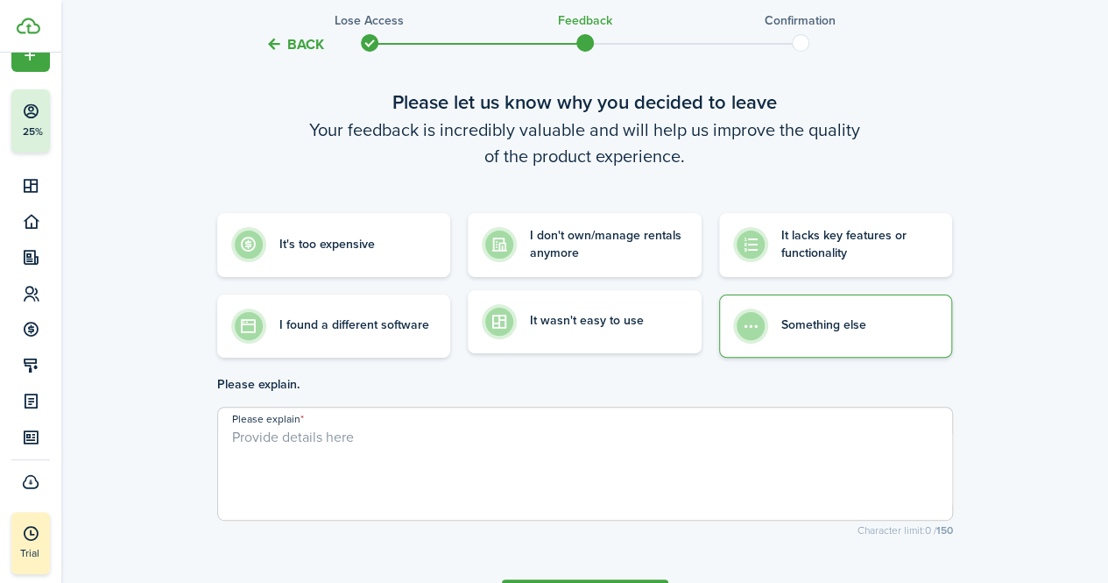
click at [603, 339] on label "It wasn't easy to use" at bounding box center [585, 321] width 234 height 63
radio input "true"
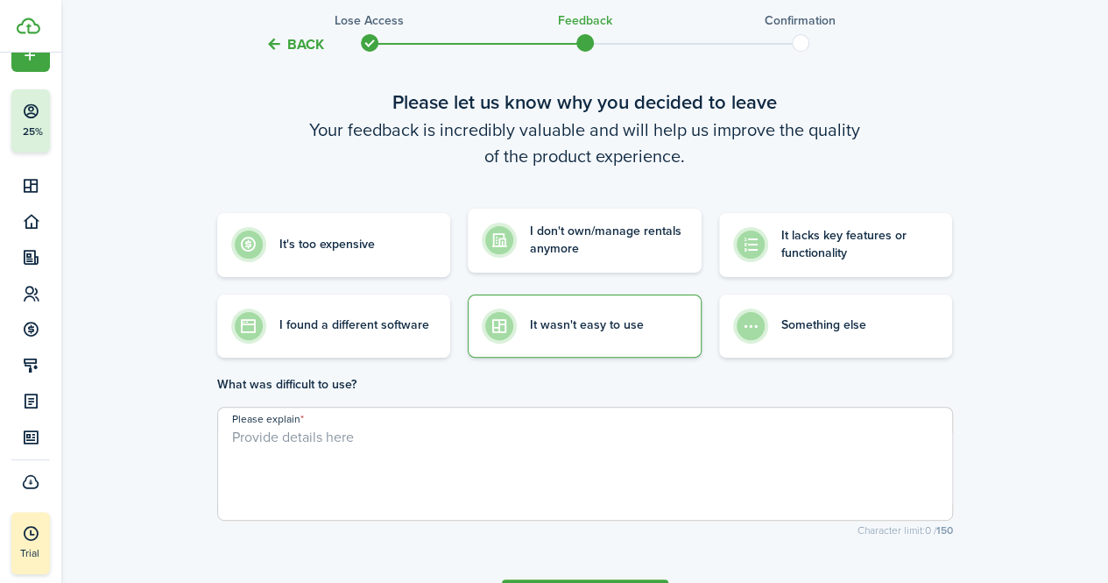
click at [549, 258] on control-radio-card-description "I don't own/manage rentals anymore" at bounding box center [609, 241] width 158 height 36
radio input "true"
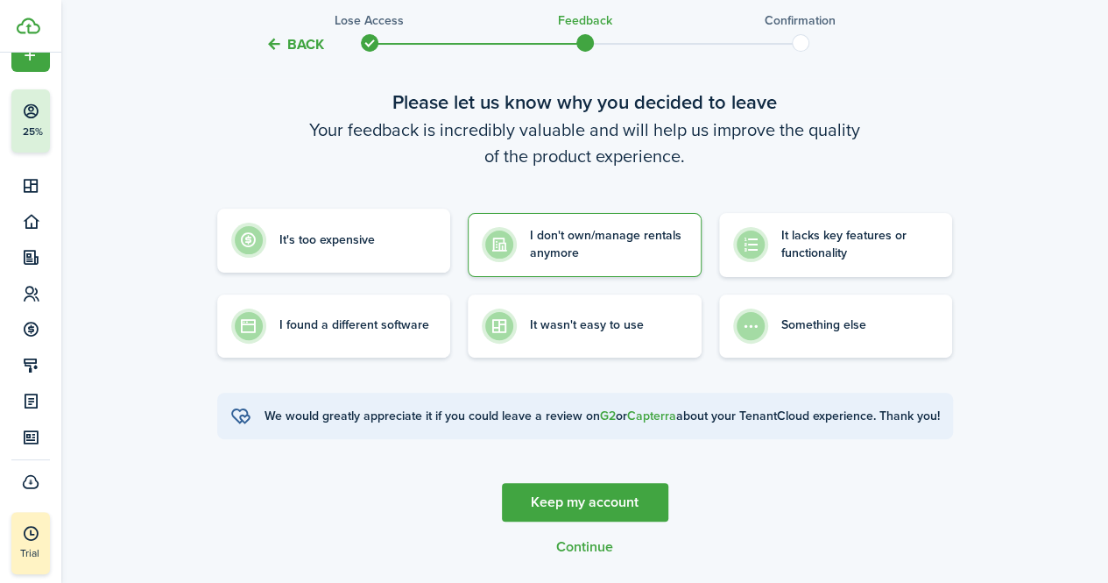
click at [337, 249] on label "It's too expensive" at bounding box center [334, 241] width 234 height 64
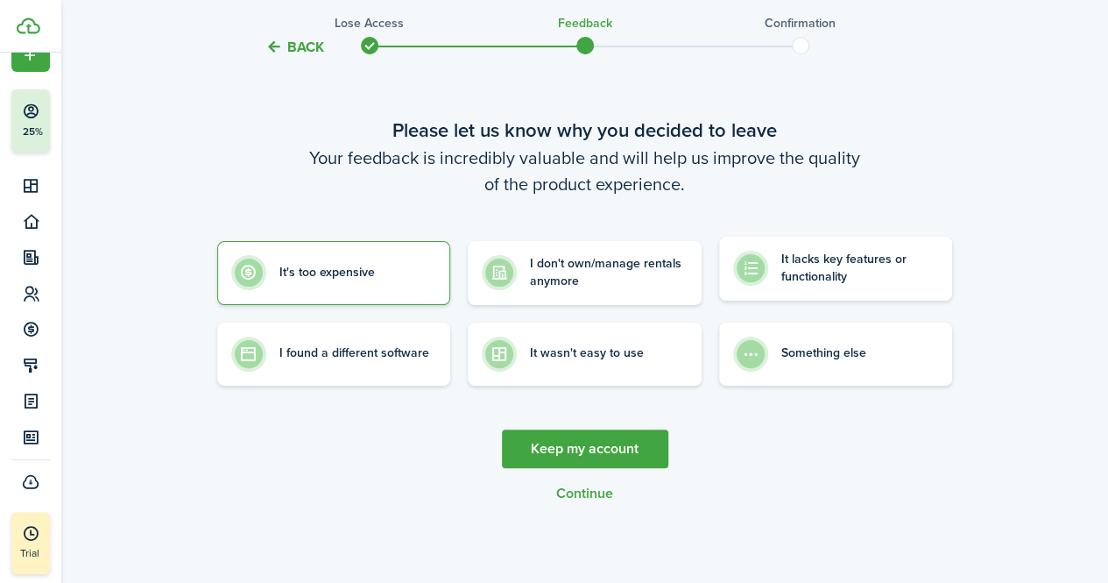
click at [801, 294] on label "It lacks key features or functionality" at bounding box center [836, 269] width 234 height 64
radio input "false"
radio input "true"
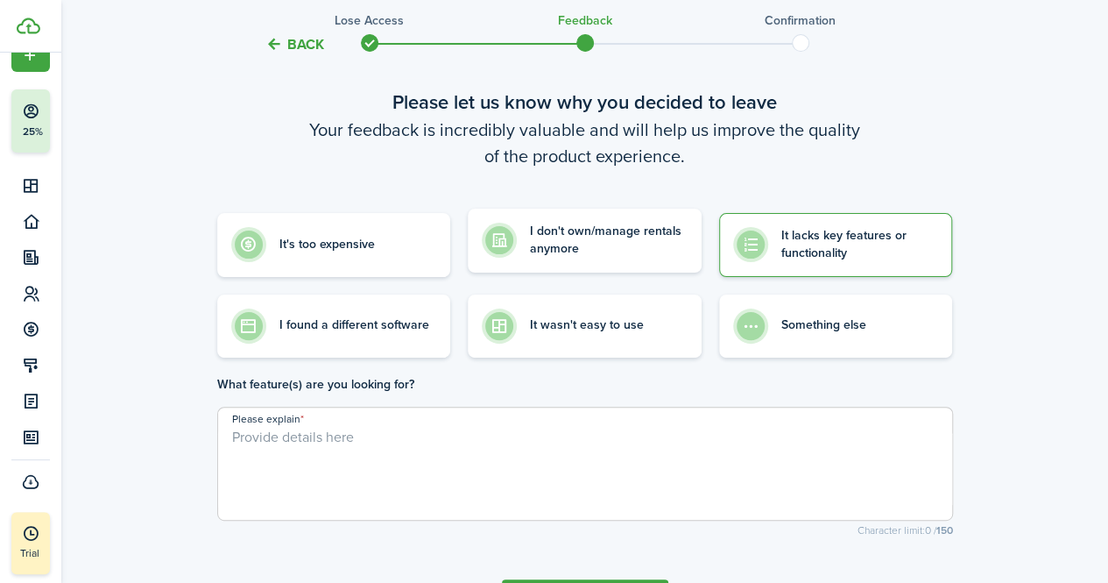
click at [563, 239] on control-radio-card-description "I don't own/manage rentals anymore" at bounding box center [609, 241] width 158 height 36
radio input "true"
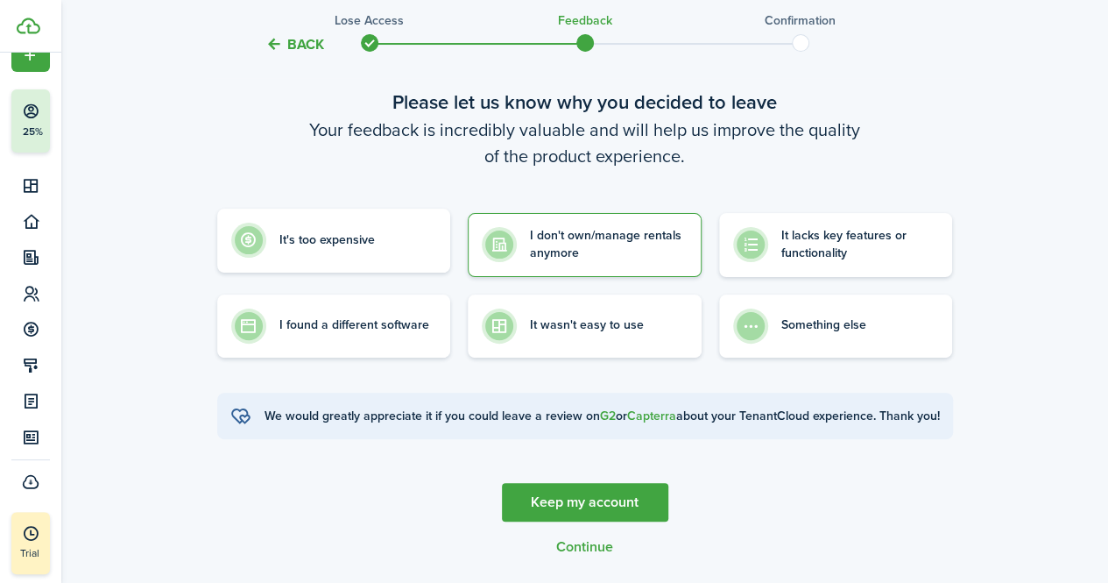
click at [375, 243] on control-radio-card-description "It's too expensive" at bounding box center [328, 240] width 96 height 18
radio input "true"
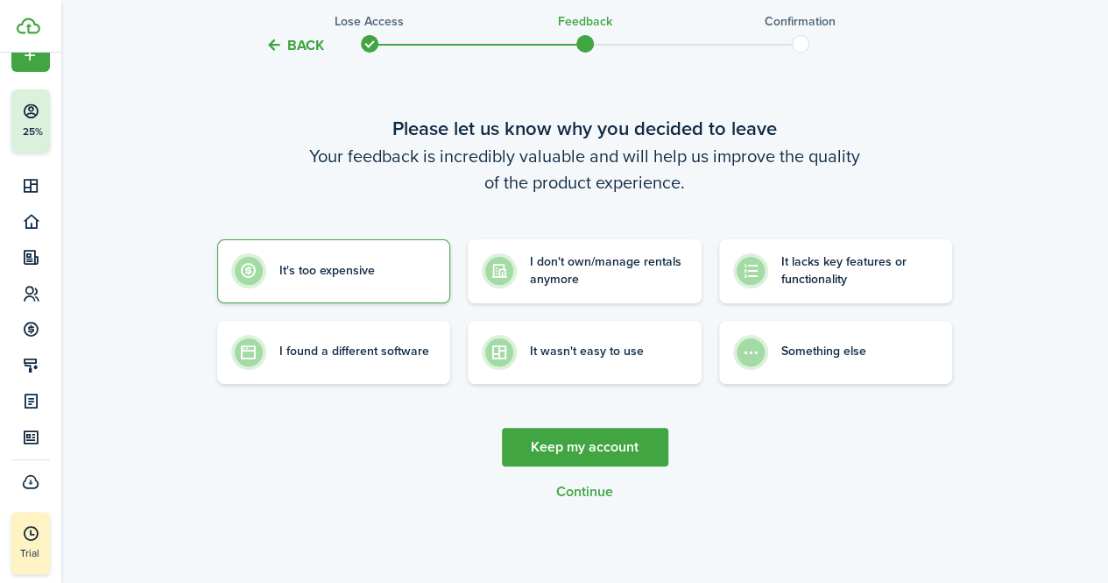
scroll to position [60, 0]
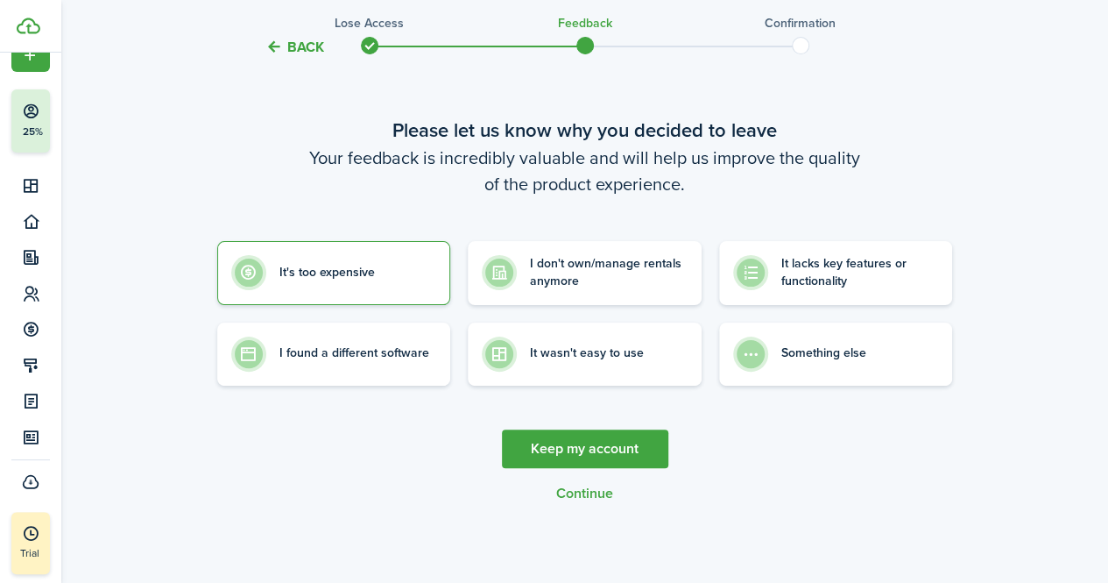
click at [561, 446] on link "Keep my account" at bounding box center [585, 448] width 166 height 39
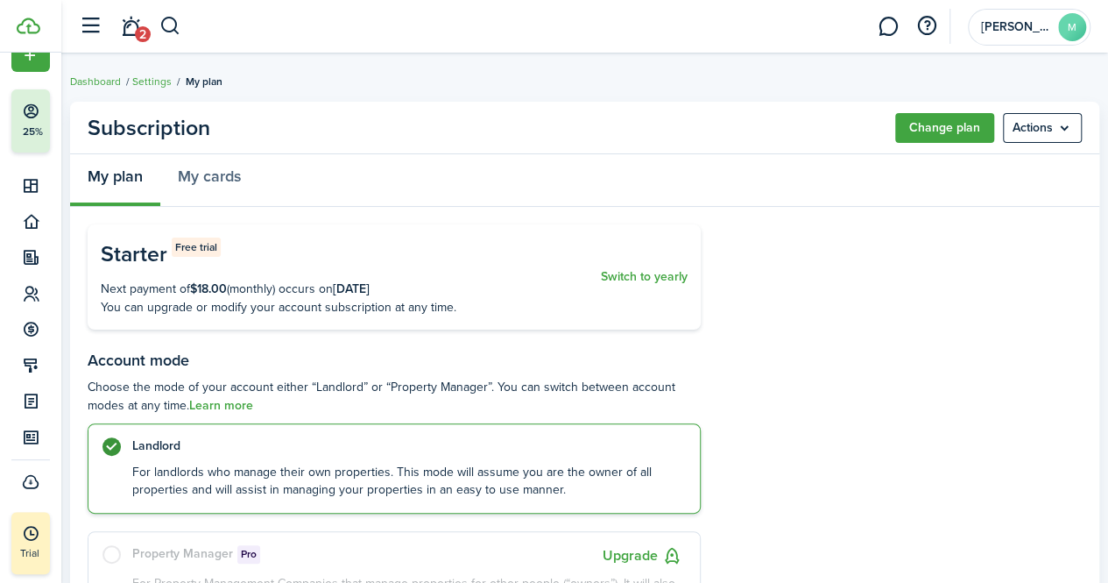
click at [1042, 125] on menu-btn "Actions" at bounding box center [1042, 128] width 79 height 30
click at [974, 166] on button "Cancel subscription" at bounding box center [1005, 167] width 153 height 30
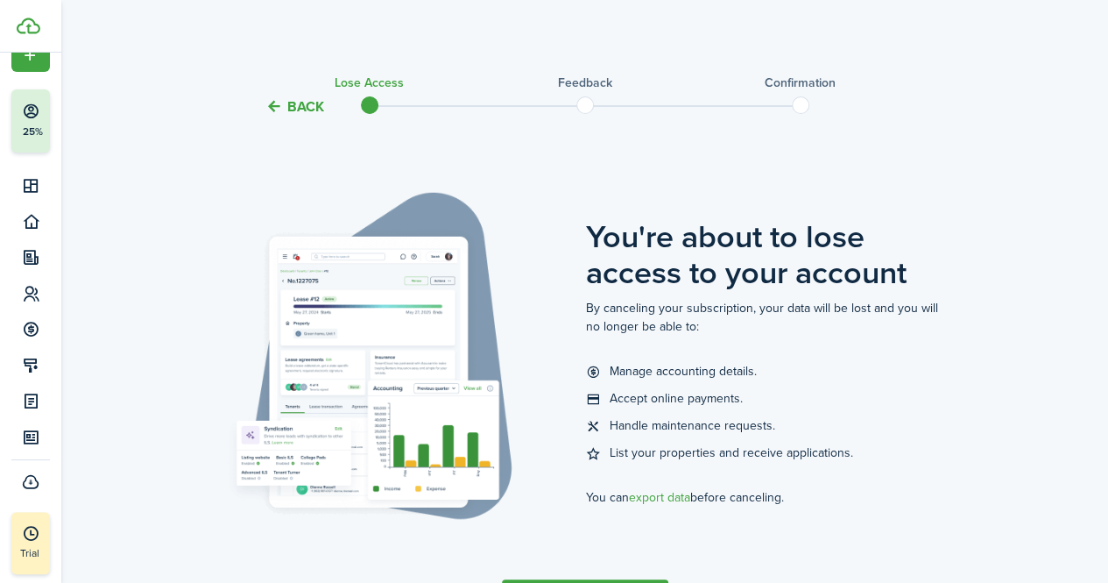
scroll to position [151, 0]
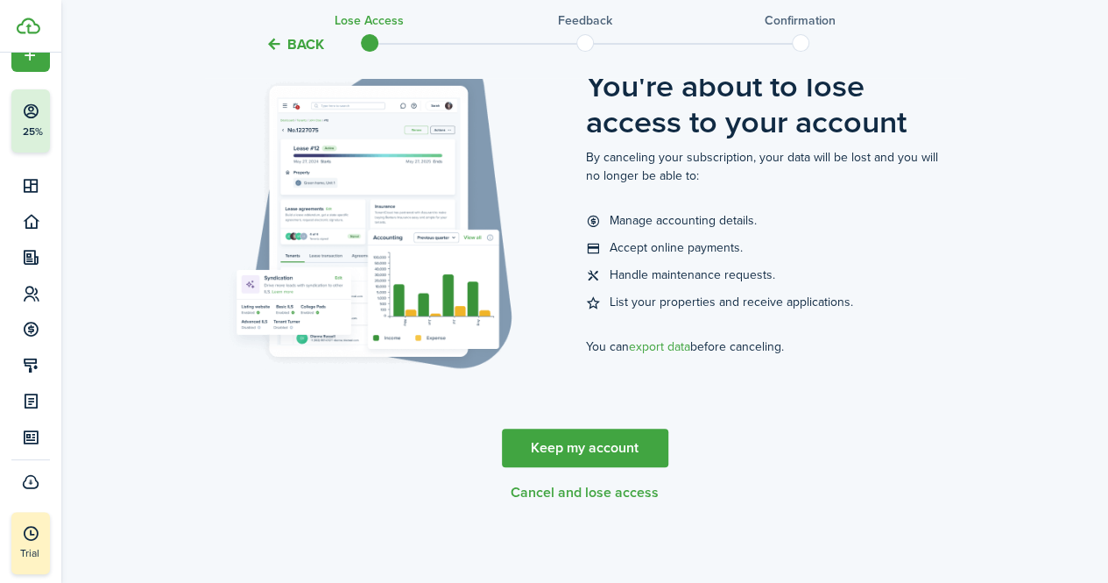
click at [565, 496] on button "Cancel and lose access" at bounding box center [585, 493] width 148 height 16
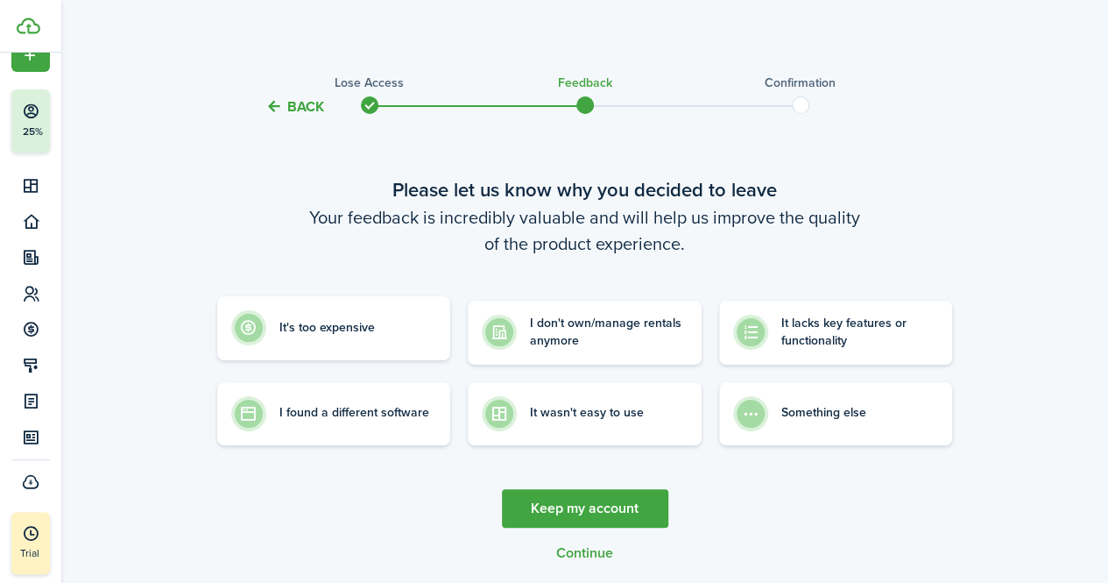
click at [380, 348] on label "It's too expensive" at bounding box center [334, 328] width 234 height 64
radio input "true"
click at [584, 550] on button "Continue" at bounding box center [584, 553] width 57 height 16
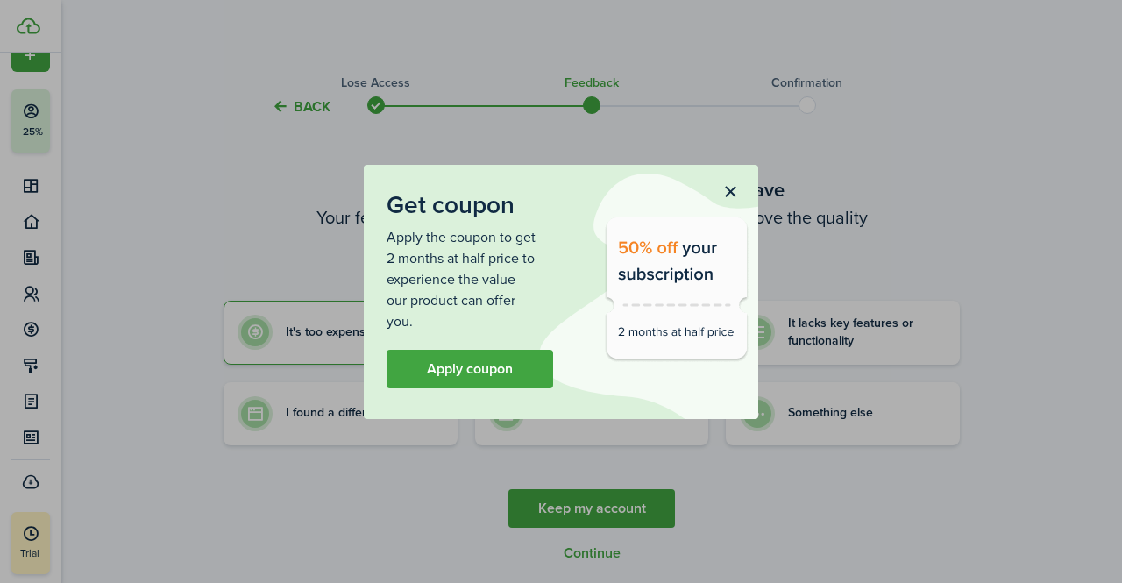
click at [727, 195] on button "button" at bounding box center [730, 193] width 30 height 30
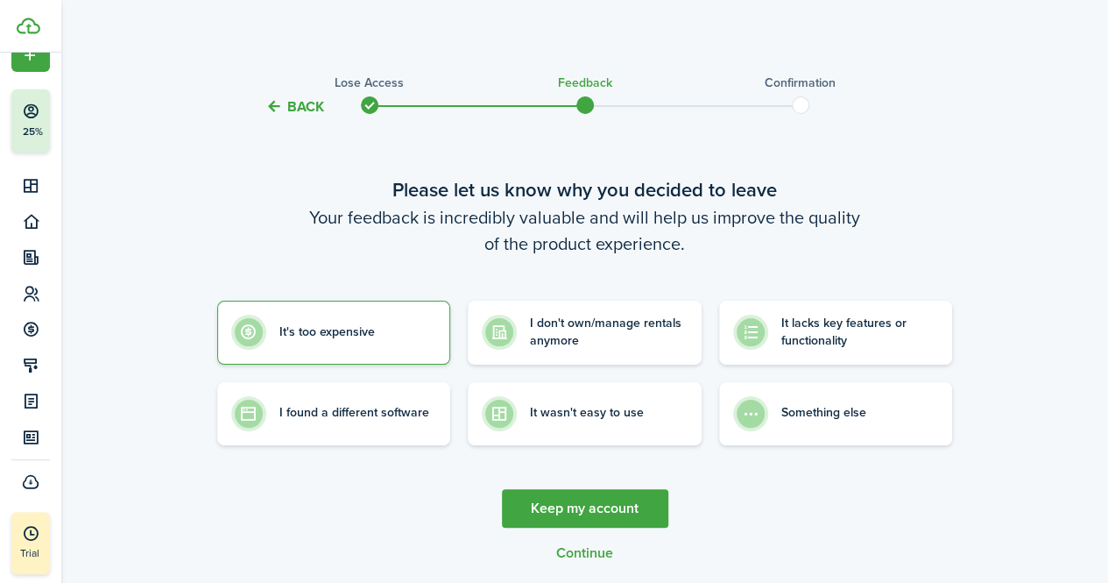
click at [577, 557] on button "Continue" at bounding box center [584, 553] width 57 height 16
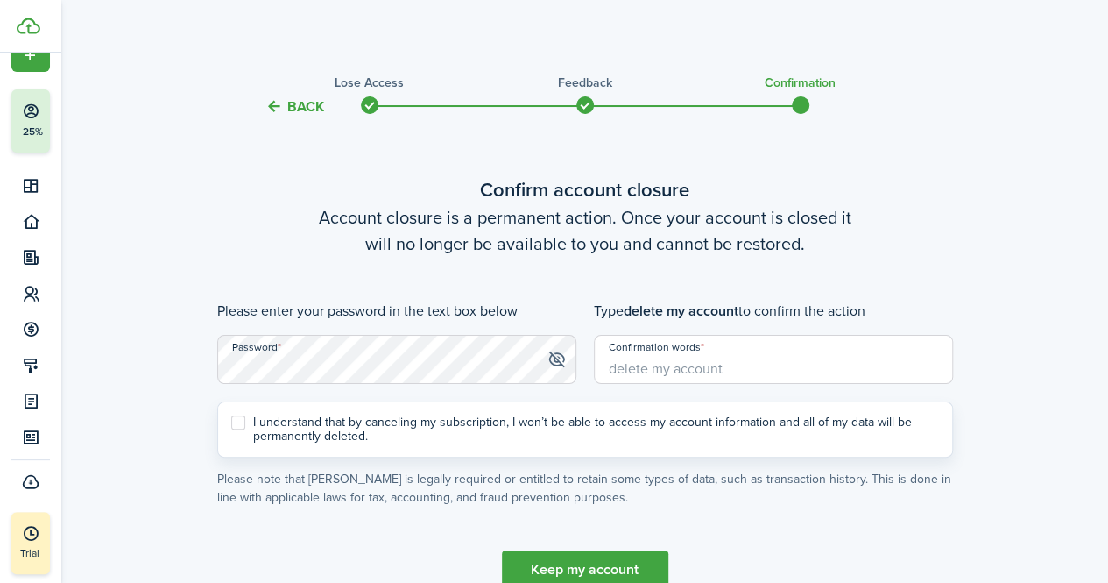
click at [681, 365] on input "Confirmation words" at bounding box center [773, 359] width 359 height 49
click at [733, 311] on b "delete my account" at bounding box center [681, 311] width 115 height 20
click at [730, 310] on b "delete my account" at bounding box center [681, 311] width 115 height 20
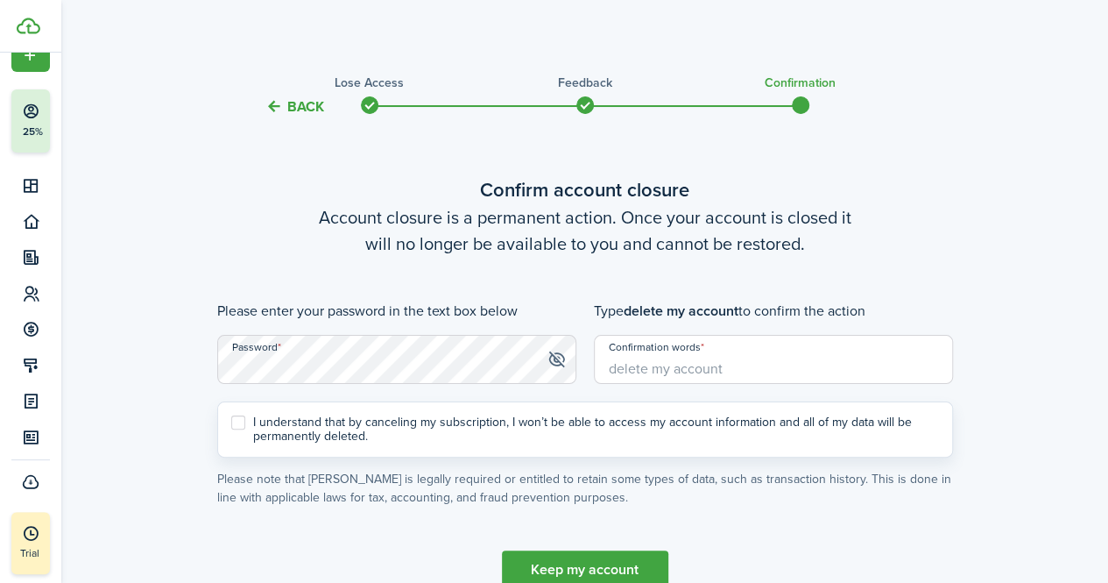
click at [627, 308] on b "delete my account" at bounding box center [681, 311] width 115 height 20
click at [640, 316] on b "delete my account" at bounding box center [681, 311] width 115 height 20
drag, startPoint x: 640, startPoint y: 316, endPoint x: 740, endPoint y: 309, distance: 101.0
click at [739, 309] on b "delete my account" at bounding box center [681, 311] width 115 height 20
copy b "delete my account"
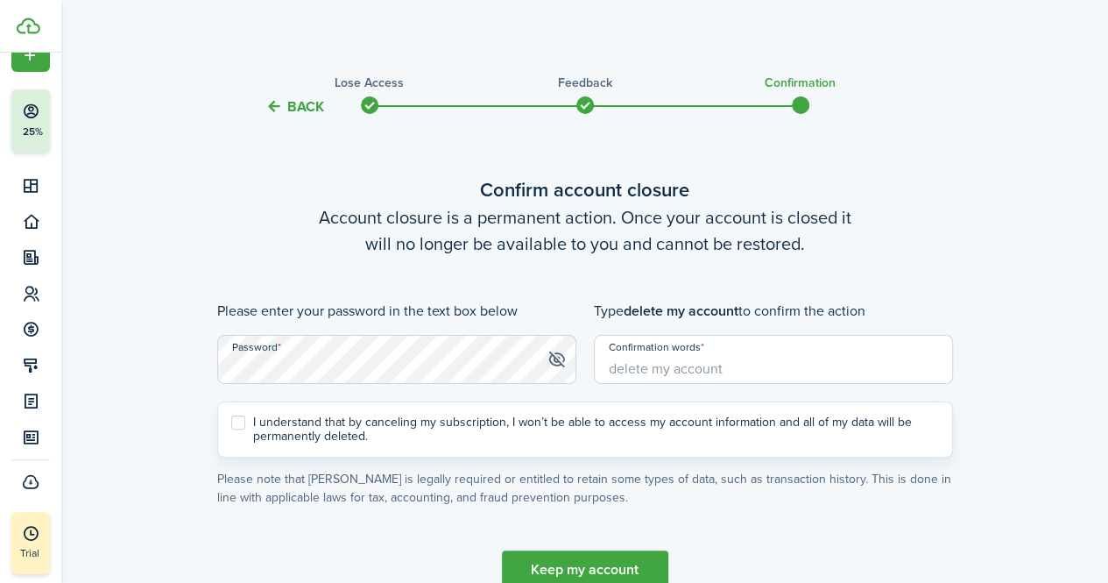
click at [655, 370] on input "Confirmation words" at bounding box center [773, 359] width 359 height 49
paste input "delete my account"
type input "delete my account"
click at [291, 420] on label "I understand that by canceling my subscription, I won’t be able to access my ac…" at bounding box center [585, 429] width 708 height 28
click at [231, 428] on input "I understand that by canceling my subscription, I won’t be able to access my ac…" at bounding box center [230, 428] width 1 height 1
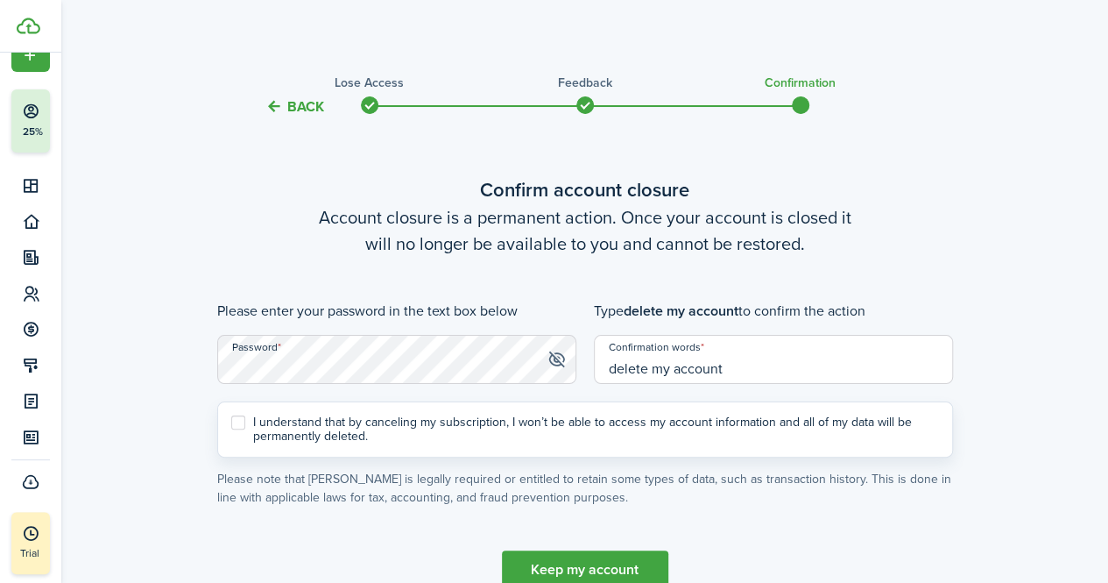
checkbox input "true"
click at [524, 555] on link "Keep my account" at bounding box center [585, 569] width 166 height 39
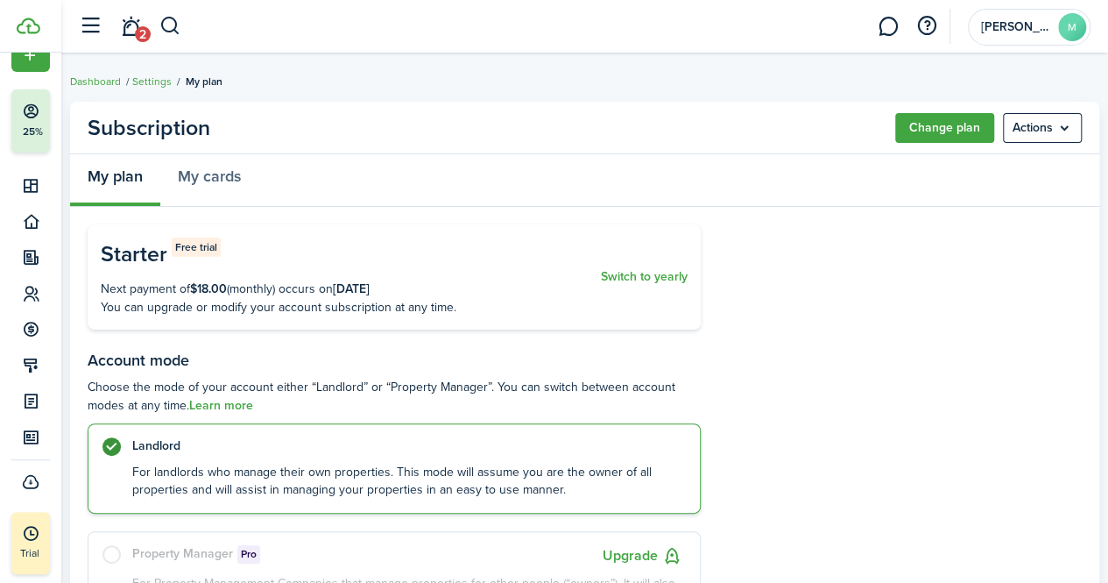
click at [1050, 123] on menu-btn "Actions" at bounding box center [1042, 128] width 79 height 30
click at [958, 169] on button "Cancel subscription" at bounding box center [1005, 167] width 153 height 30
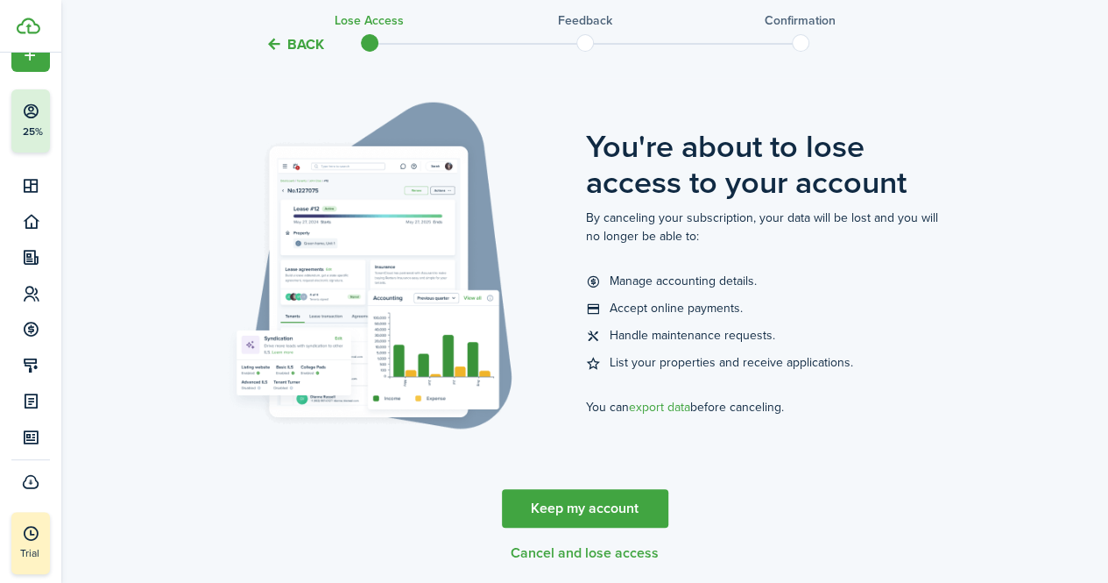
scroll to position [151, 0]
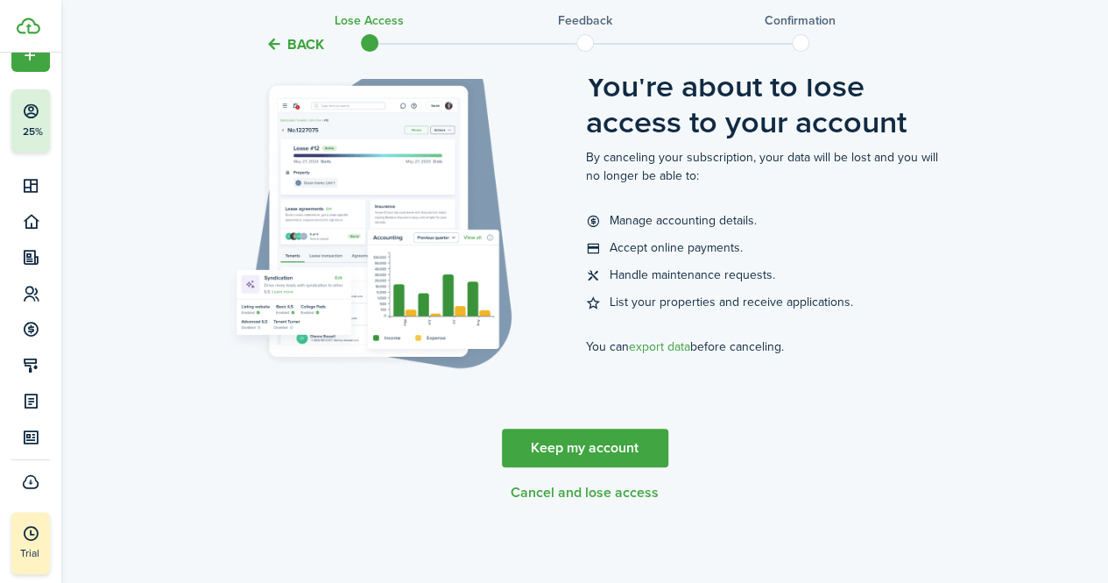
click at [552, 488] on button "Cancel and lose access" at bounding box center [585, 493] width 148 height 16
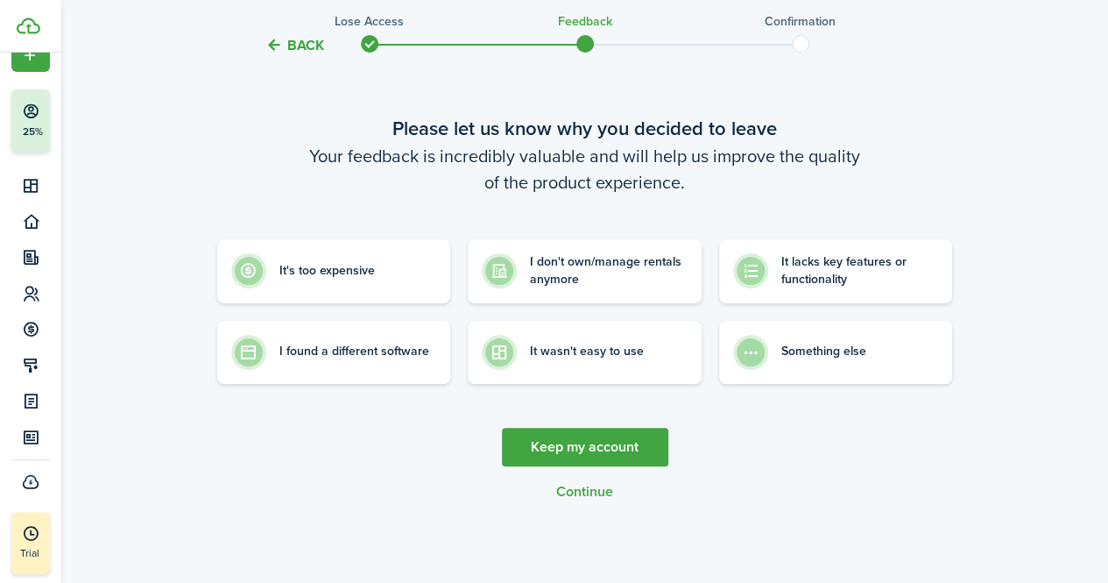
scroll to position [0, 0]
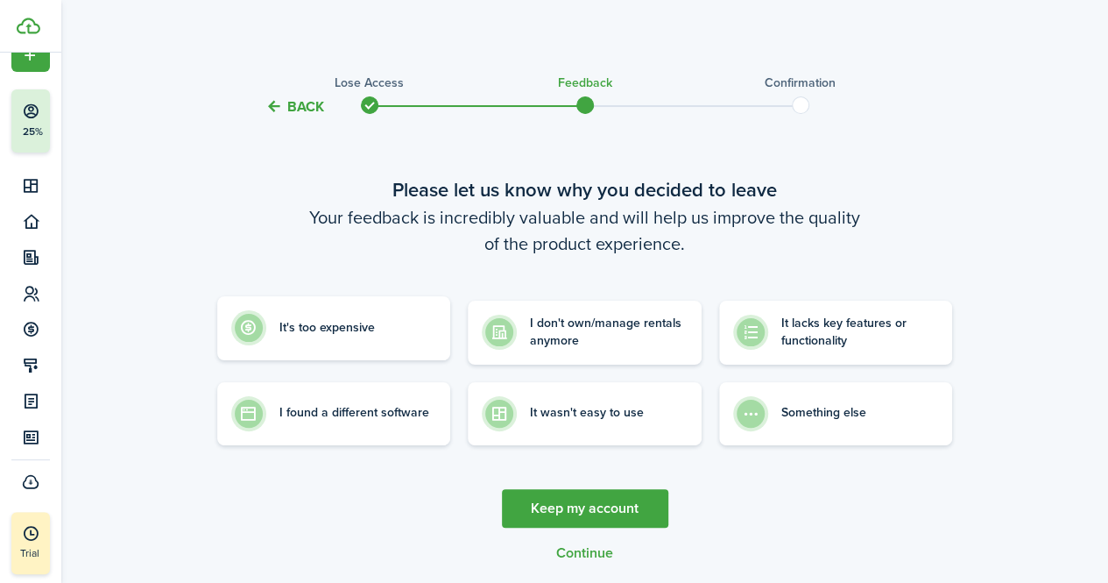
click at [442, 325] on label "It's too expensive" at bounding box center [334, 328] width 234 height 64
radio input "true"
click at [382, 322] on label "It's too expensive" at bounding box center [334, 333] width 234 height 64
click at [578, 548] on button "Continue" at bounding box center [584, 553] width 57 height 16
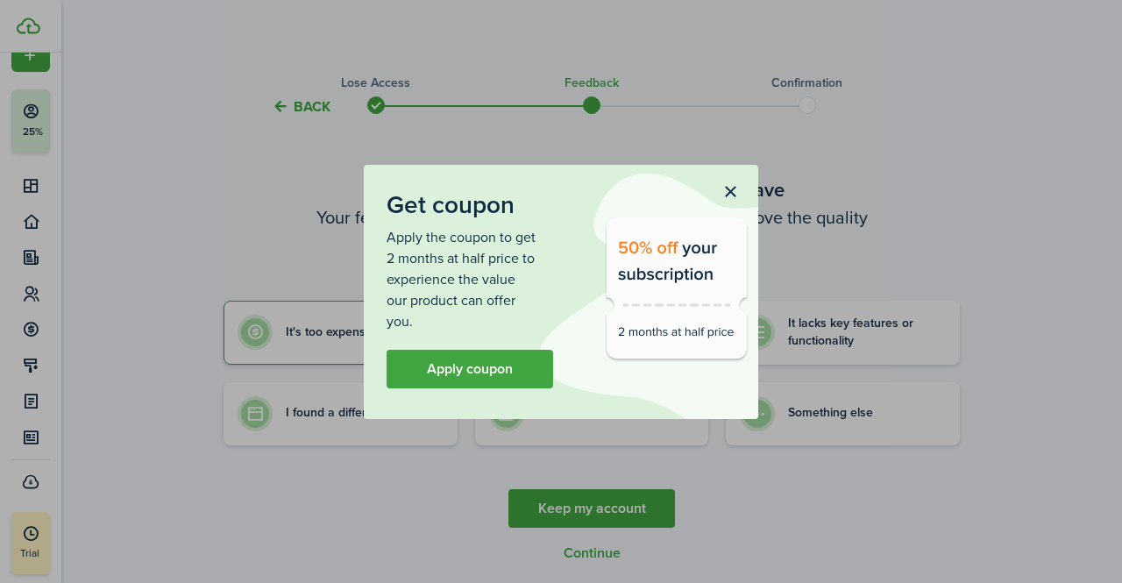
click at [733, 188] on button "button" at bounding box center [730, 193] width 30 height 30
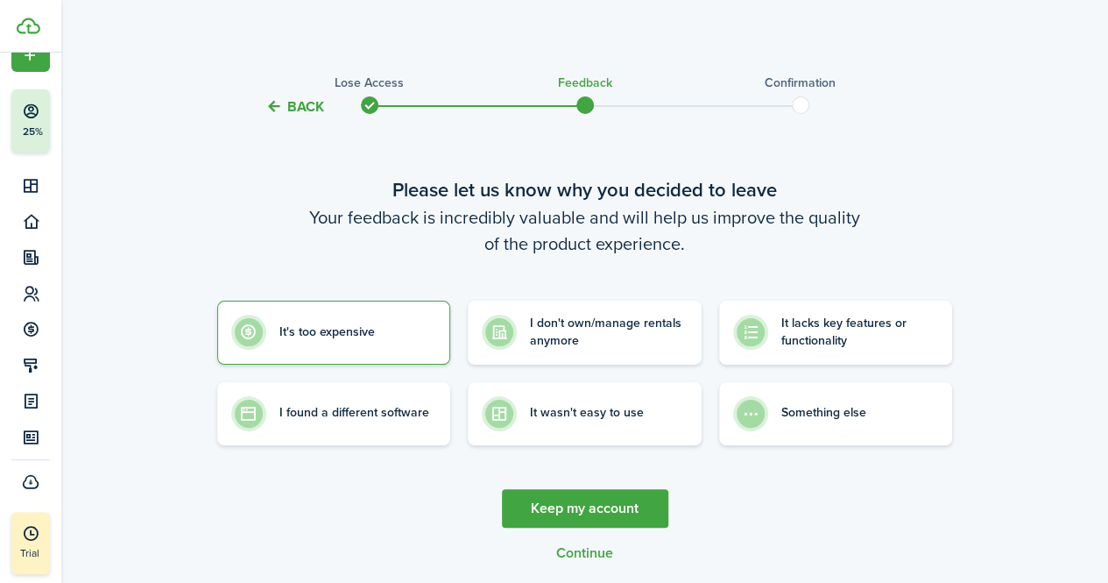
click at [561, 549] on button "Continue" at bounding box center [584, 553] width 57 height 16
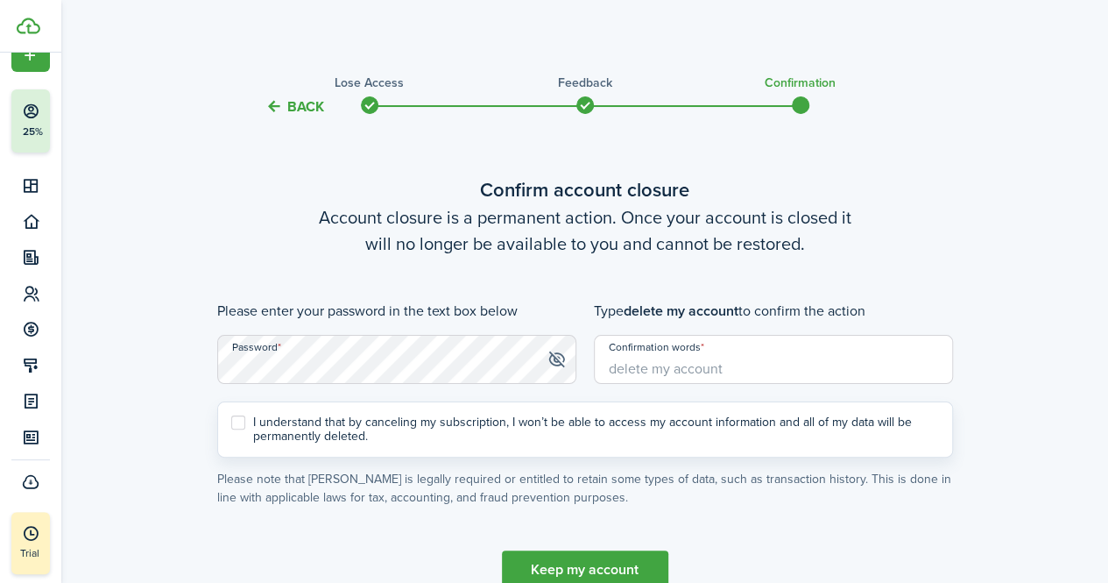
click at [642, 365] on input "Confirmation words" at bounding box center [773, 359] width 359 height 49
paste input "delete my account"
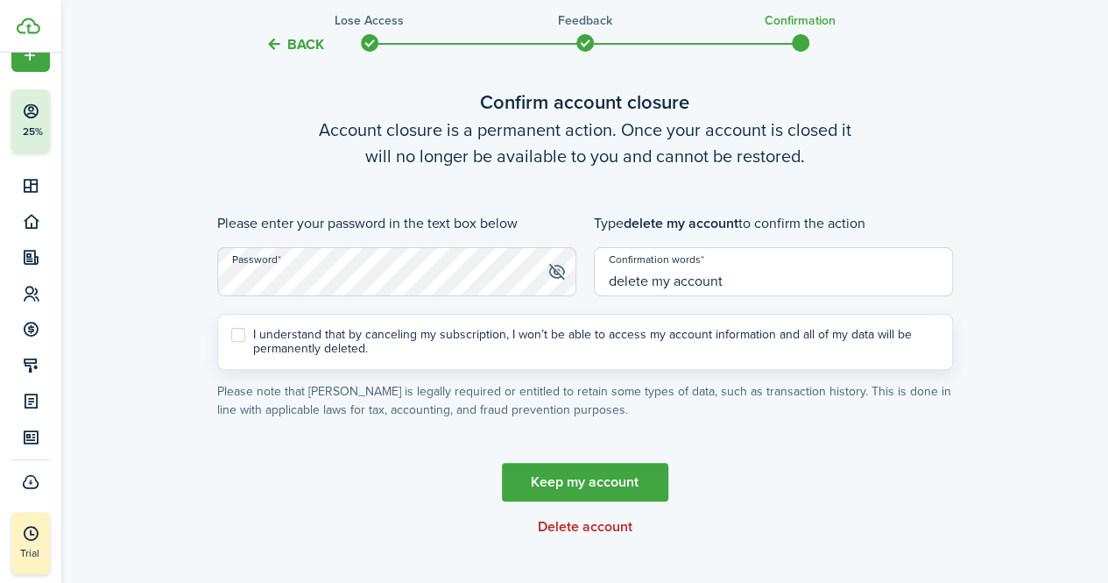
type input "delete my account"
click at [283, 337] on label "I understand that by canceling my subscription, I won’t be able to access my ac…" at bounding box center [585, 342] width 708 height 28
click at [231, 341] on input "I understand that by canceling my subscription, I won’t be able to access my ac…" at bounding box center [230, 341] width 1 height 1
checkbox input "true"
click at [549, 523] on button "Delete account" at bounding box center [585, 527] width 95 height 16
